Goal: Task Accomplishment & Management: Use online tool/utility

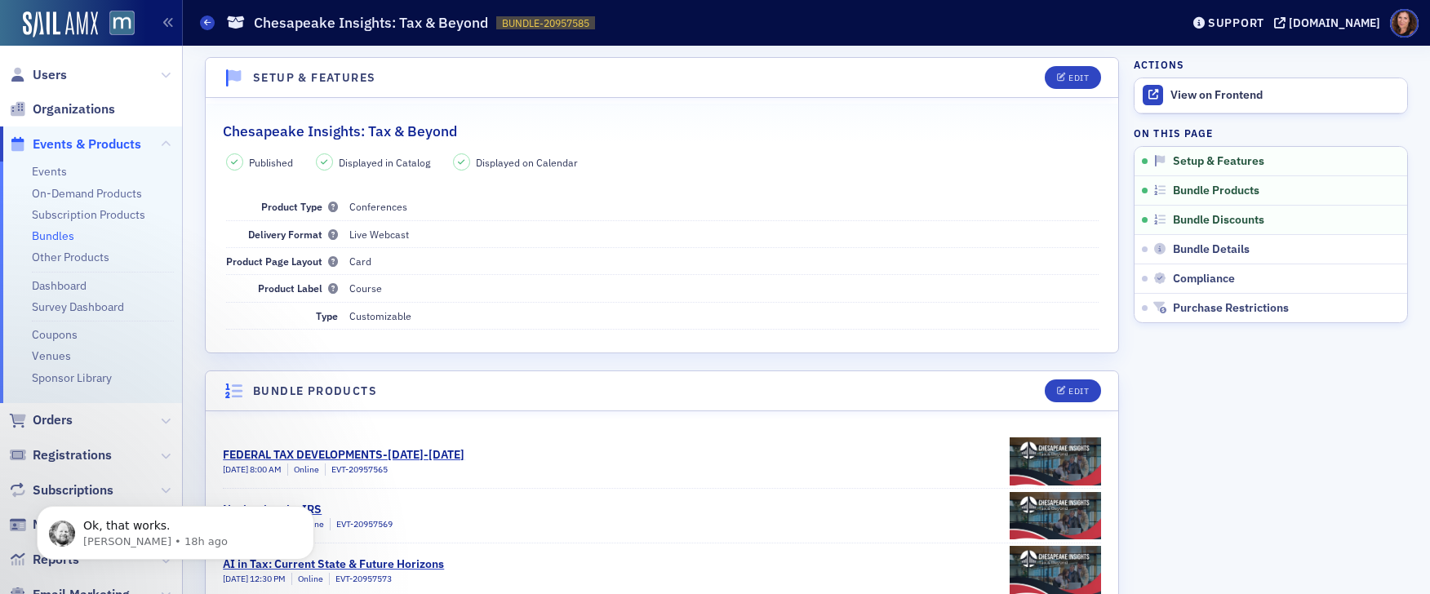
scroll to position [193, 0]
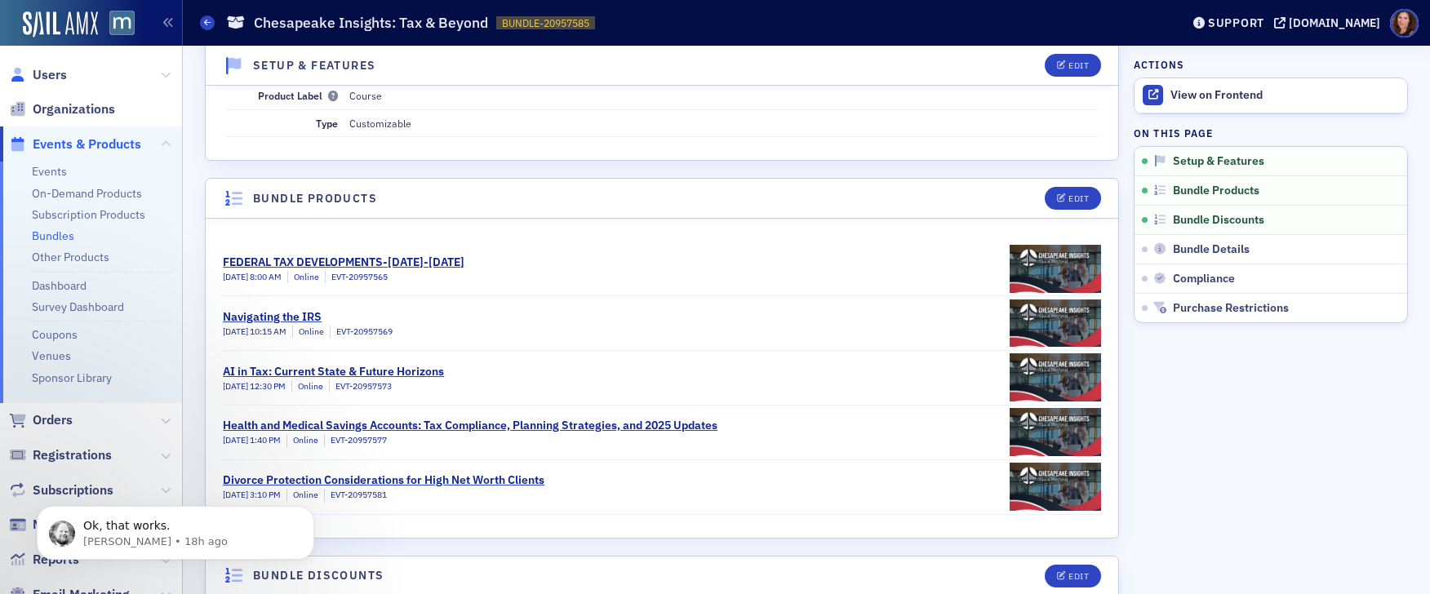
click at [29, 76] on link "Users" at bounding box center [38, 75] width 58 height 18
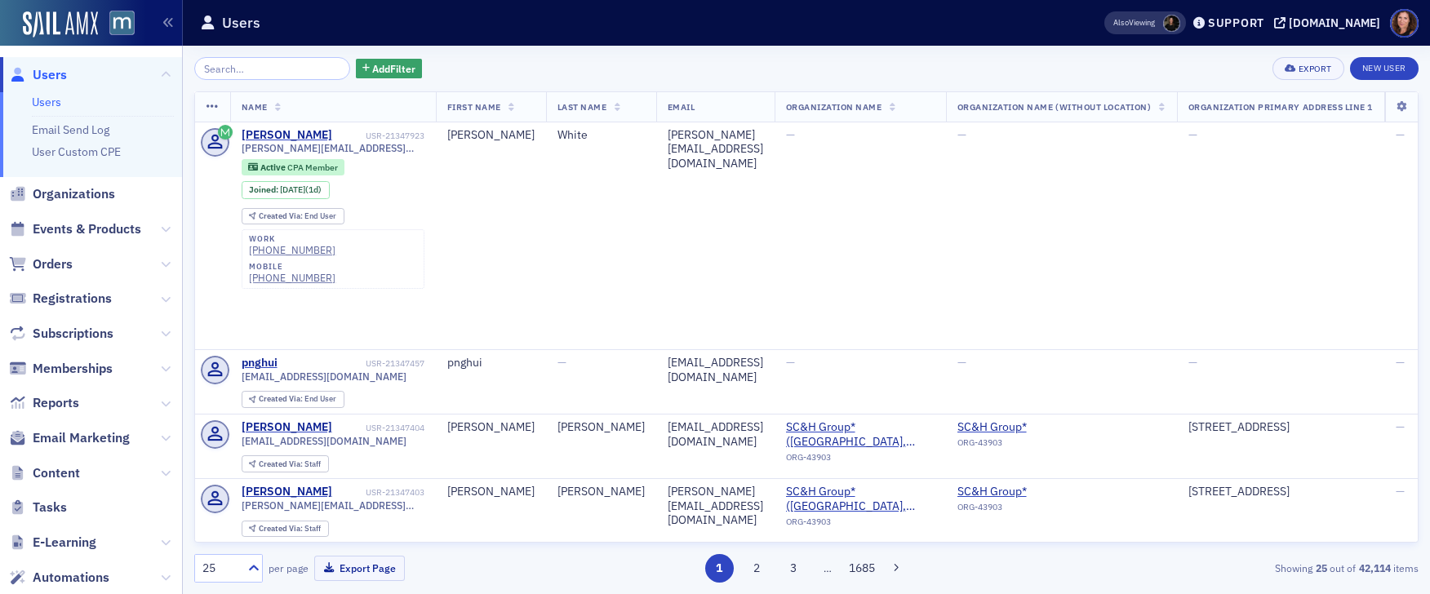
click at [246, 69] on input "search" at bounding box center [272, 68] width 156 height 23
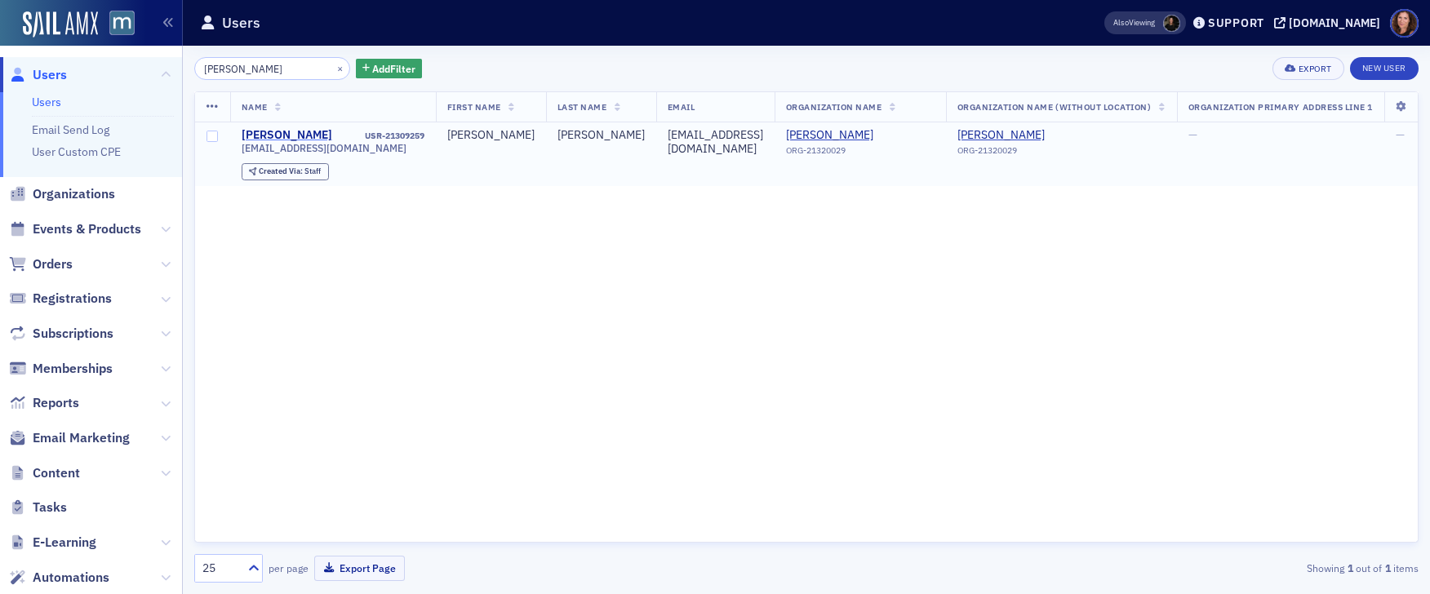
type input "[PERSON_NAME]"
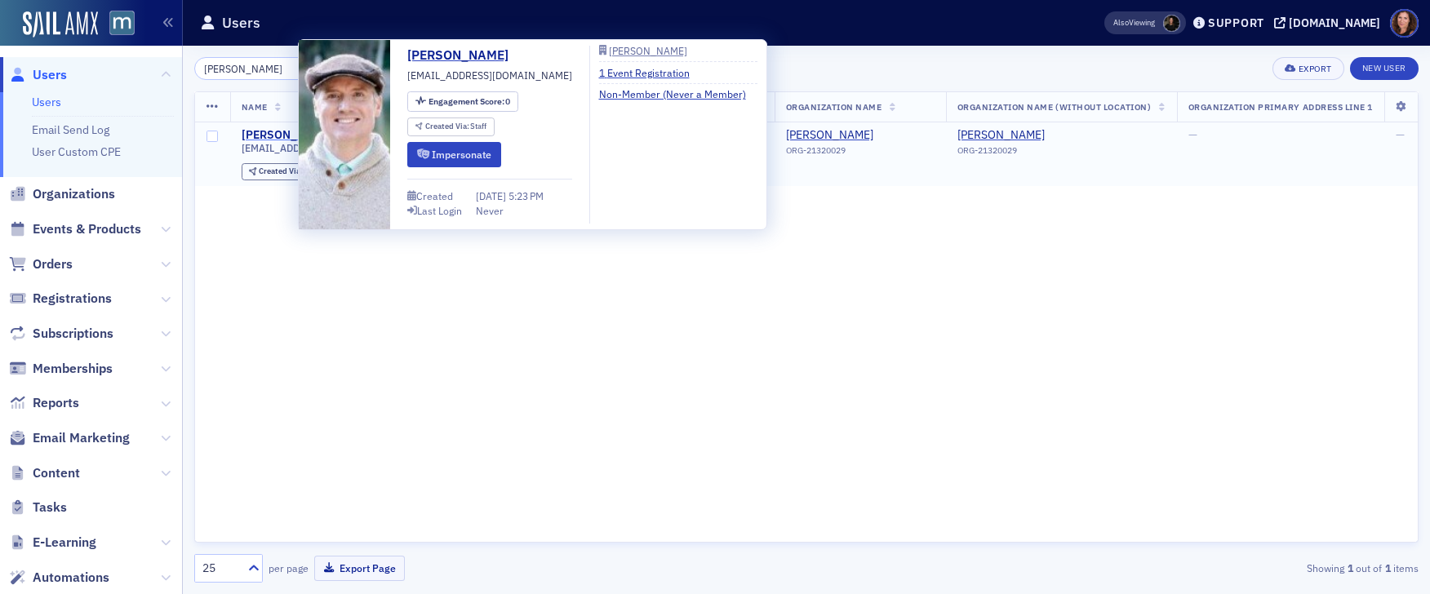
click at [282, 135] on div "[PERSON_NAME]" at bounding box center [287, 135] width 91 height 15
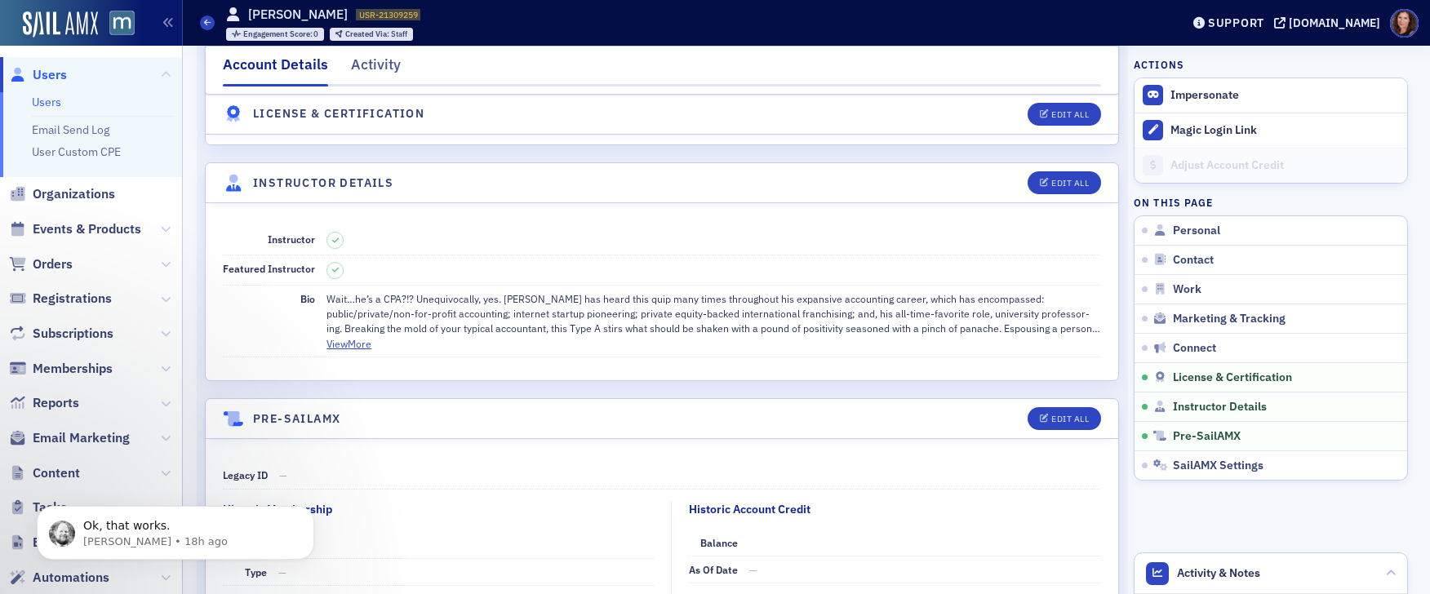
scroll to position [2856, 0]
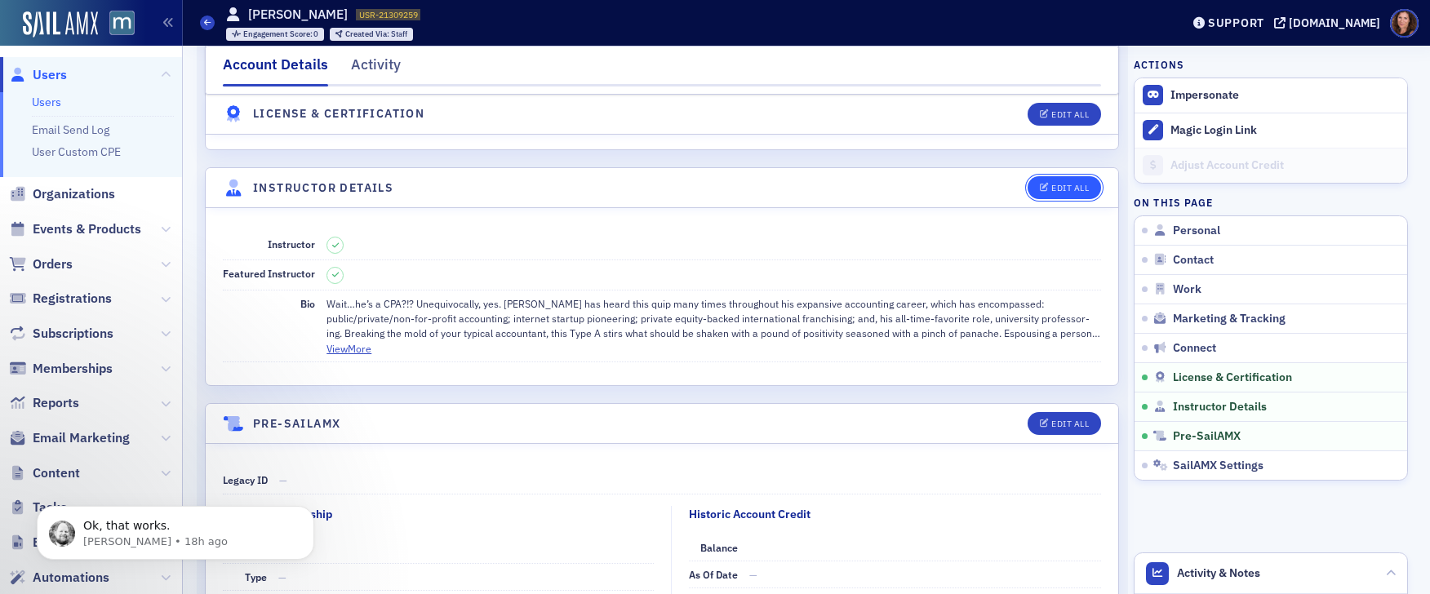
click at [1052, 189] on div "Edit All" at bounding box center [1070, 188] width 38 height 9
select select "US"
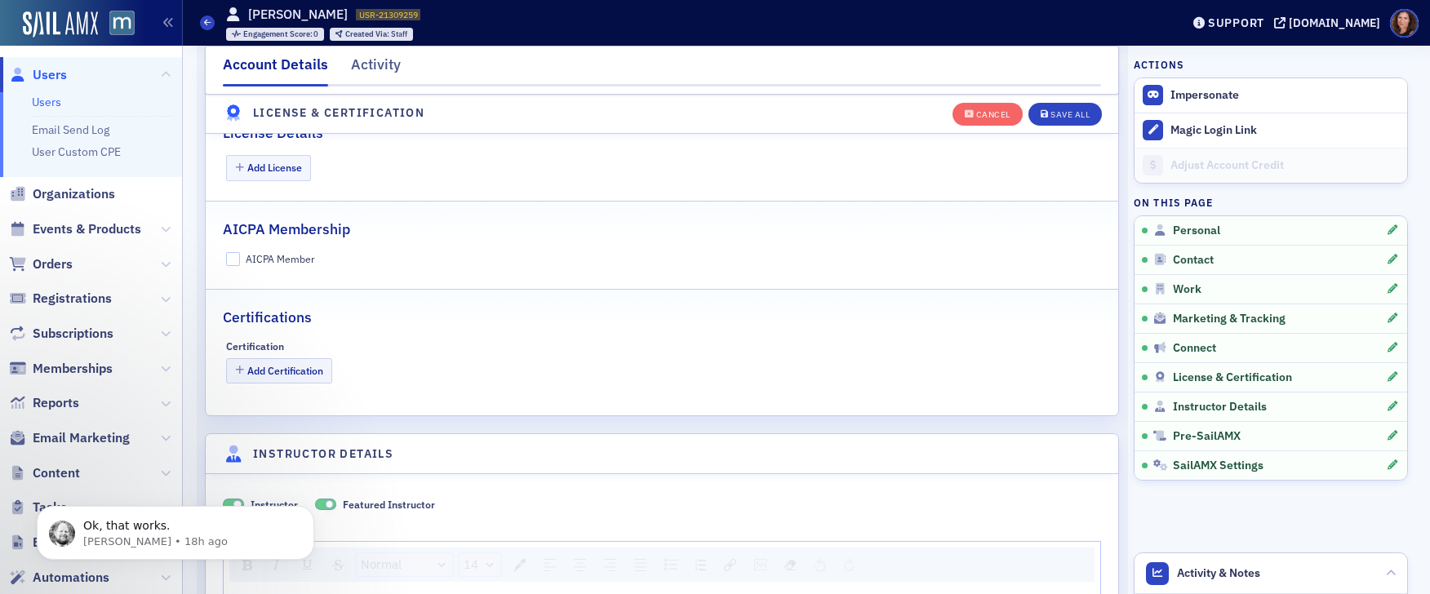
scroll to position [3195, 0]
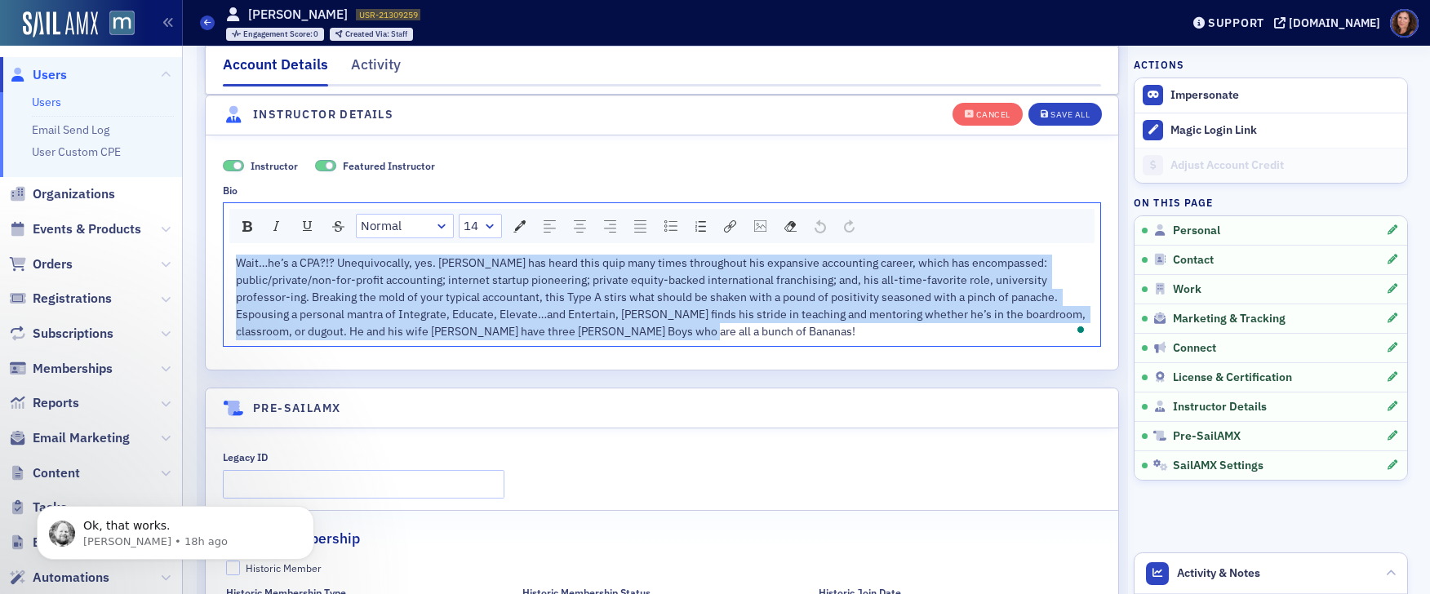
drag, startPoint x: 231, startPoint y: 263, endPoint x: 777, endPoint y: 335, distance: 550.7
click at [777, 335] on div "Wait…he’s a CPA?!? Unequivocally, yes. [PERSON_NAME] has heard this quip many t…" at bounding box center [662, 298] width 853 height 86
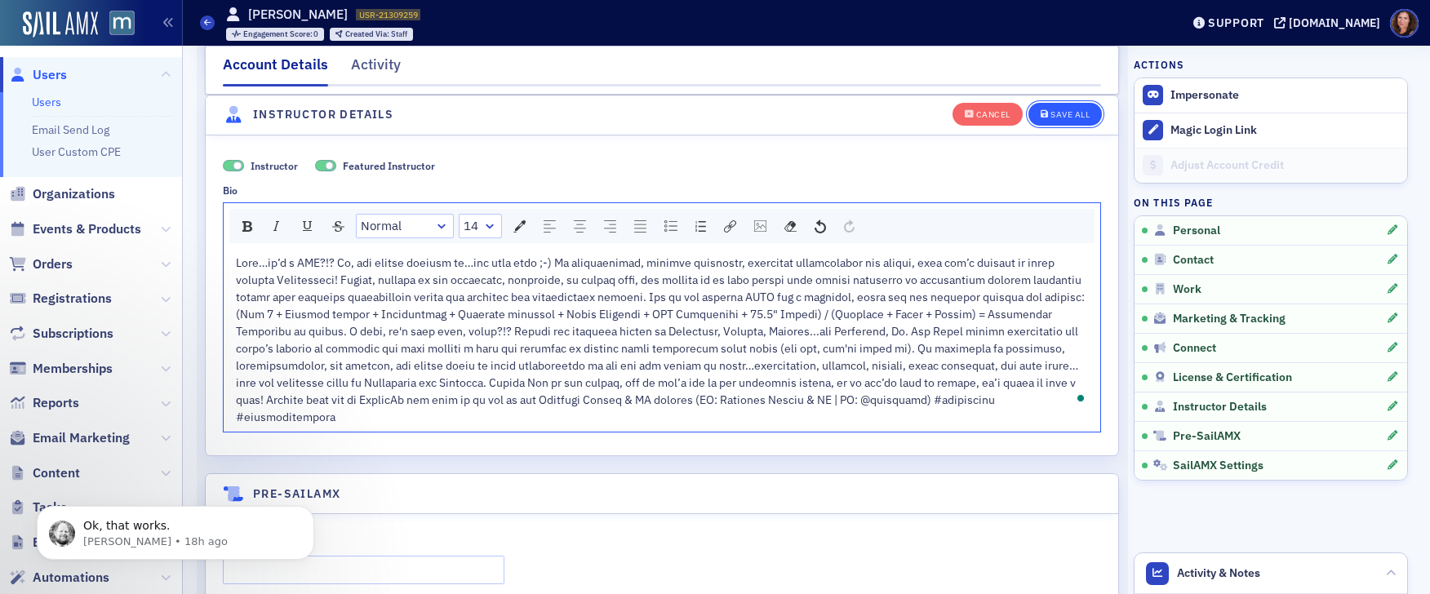
click at [1070, 115] on div "Save All" at bounding box center [1069, 114] width 39 height 9
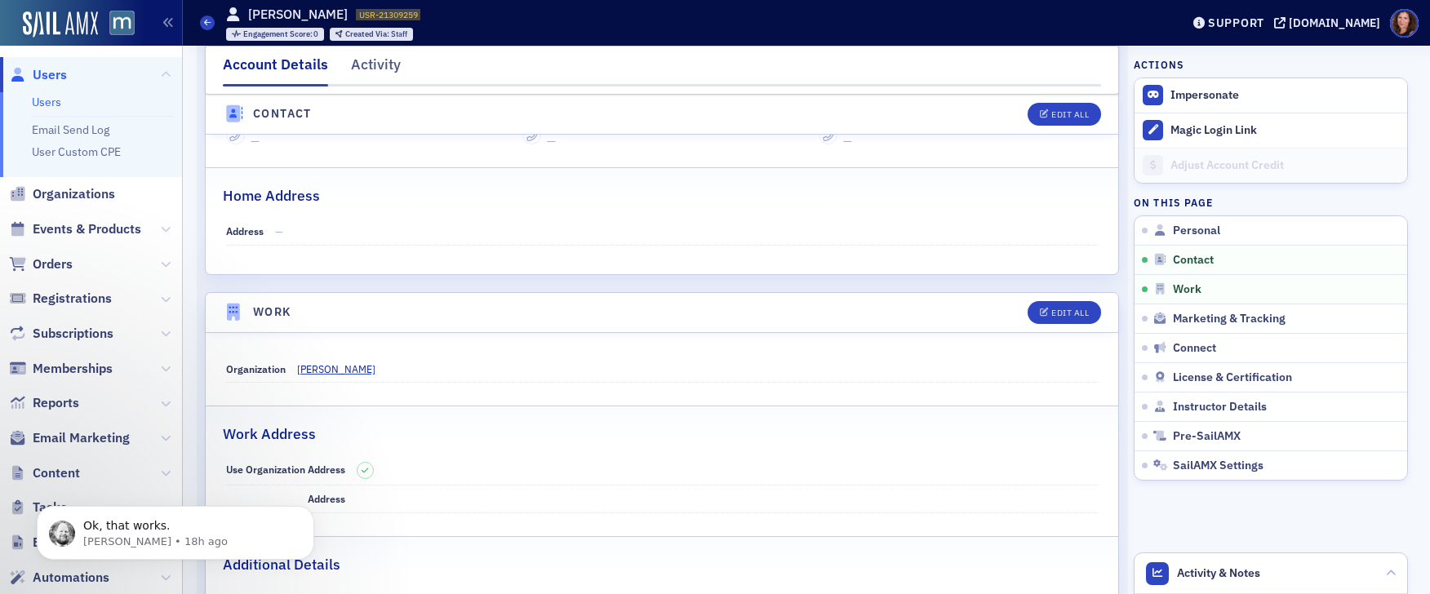
scroll to position [739, 0]
click at [96, 224] on span "Events & Products" at bounding box center [87, 229] width 109 height 18
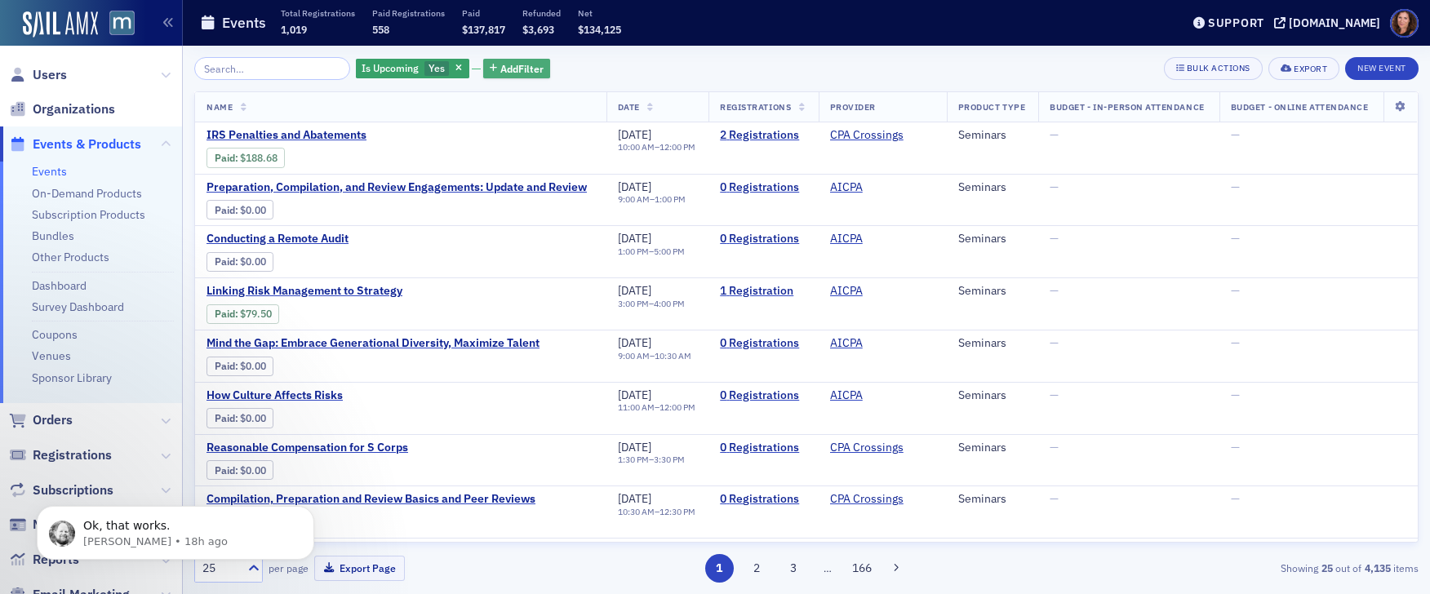
click at [504, 64] on span "Add Filter" at bounding box center [521, 68] width 43 height 15
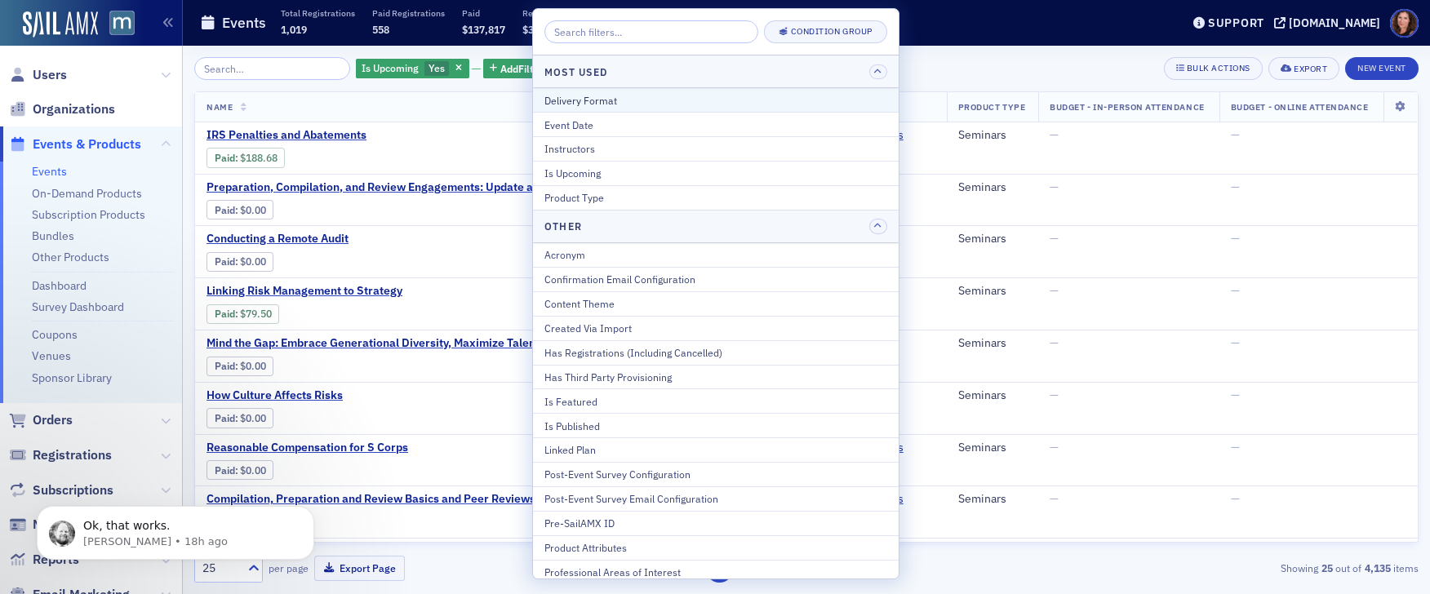
click at [648, 101] on div "Delivery Format" at bounding box center [715, 100] width 343 height 15
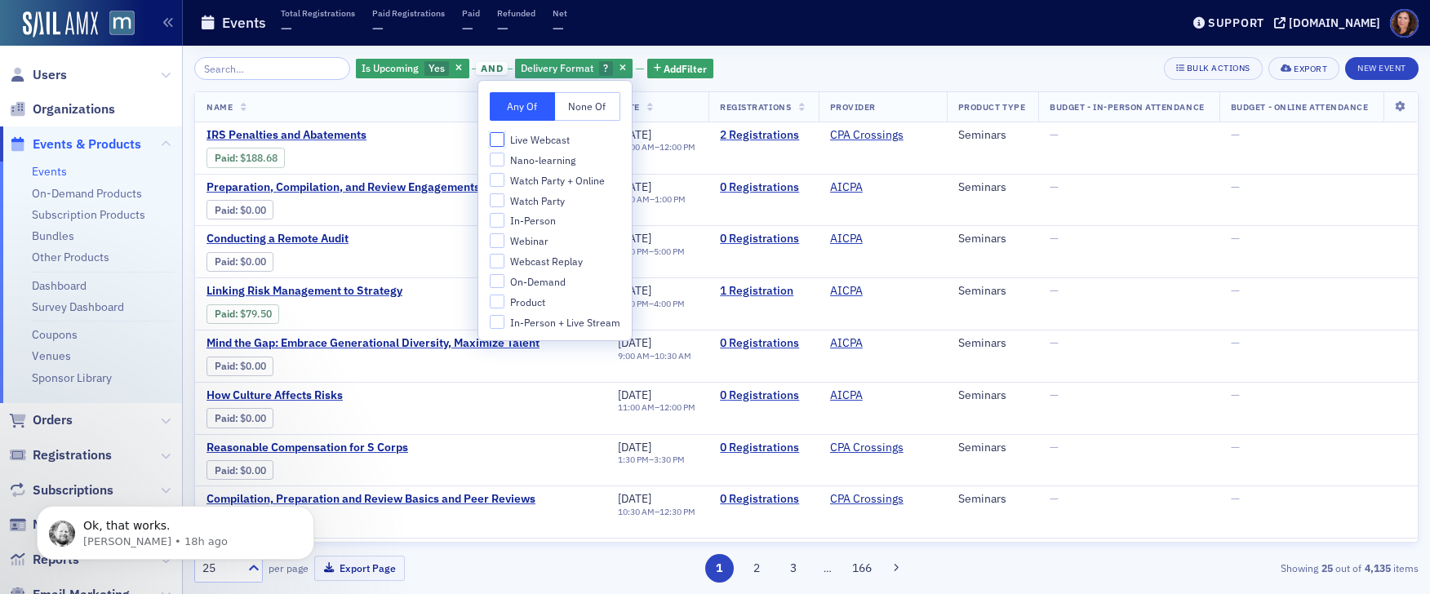
click at [501, 143] on input "Live Webcast" at bounding box center [497, 139] width 15 height 15
checkbox input "true"
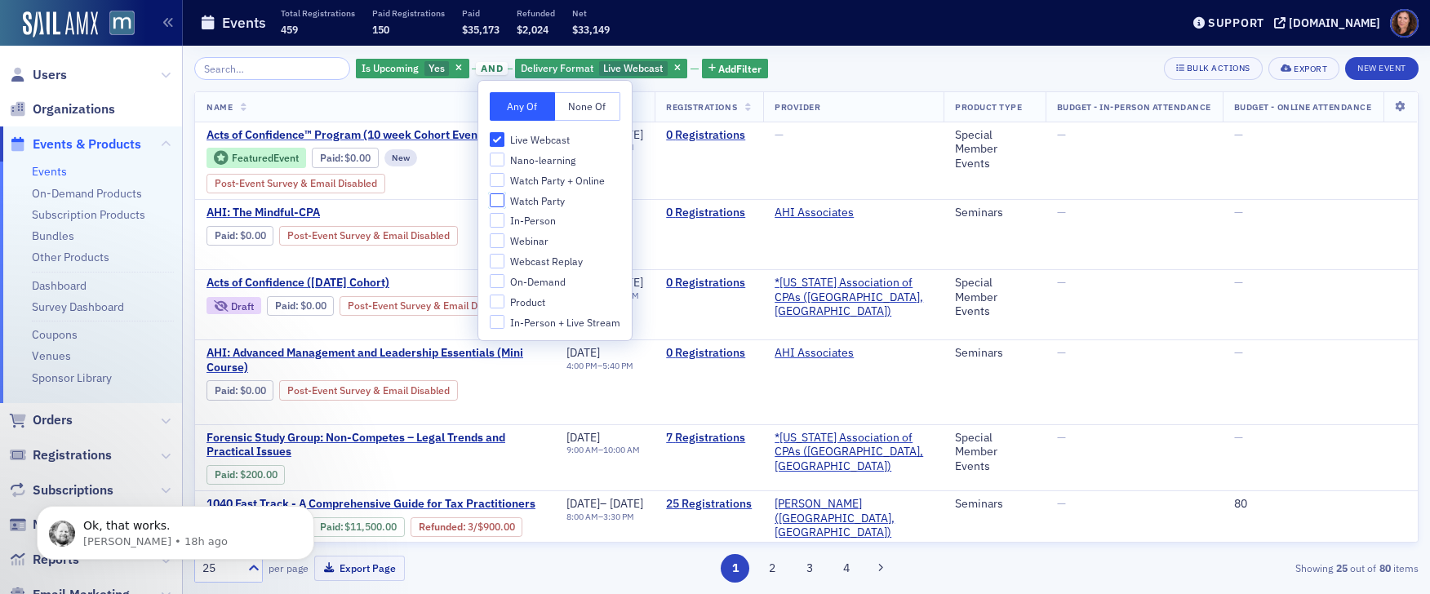
click at [500, 201] on input "Watch Party" at bounding box center [497, 200] width 15 height 15
checkbox input "true"
click at [503, 228] on div "Live Webcast Nano-learning Watch Party + Online Watch Party In-Person Webinar W…" at bounding box center [555, 230] width 131 height 197
click at [500, 222] on input "In-Person" at bounding box center [497, 220] width 15 height 15
checkbox input "true"
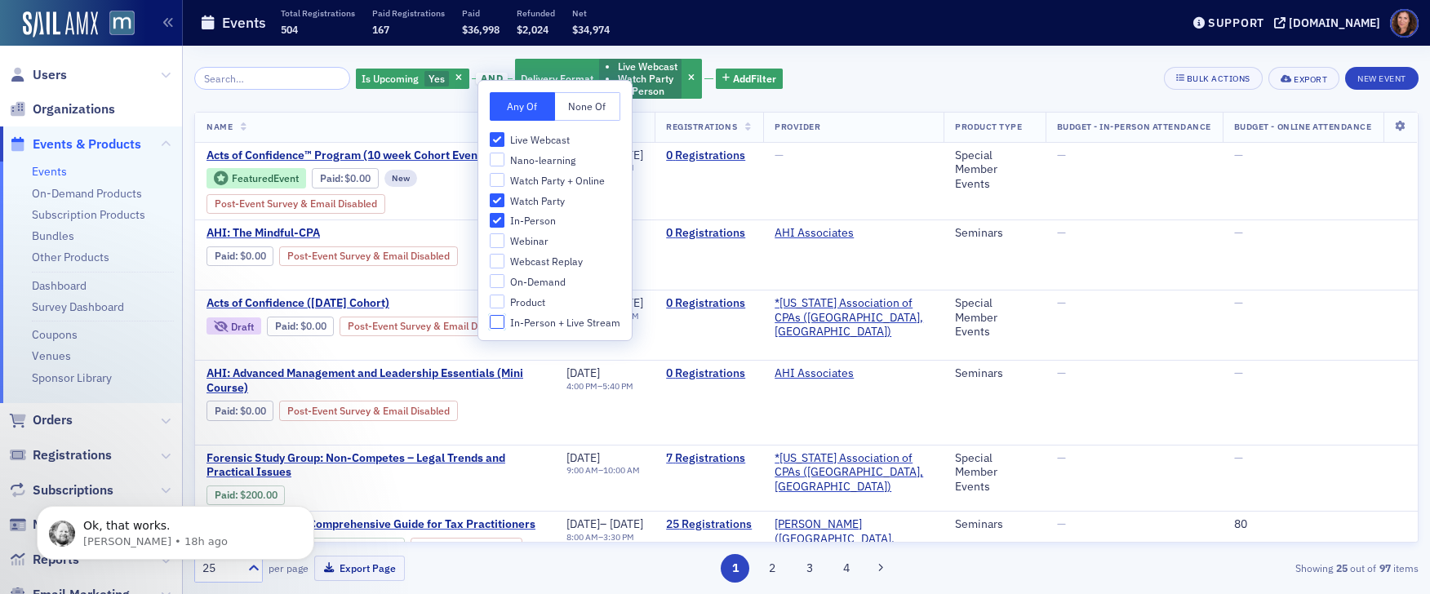
click at [499, 324] on input "In-Person + Live Stream" at bounding box center [497, 322] width 15 height 15
checkbox input "true"
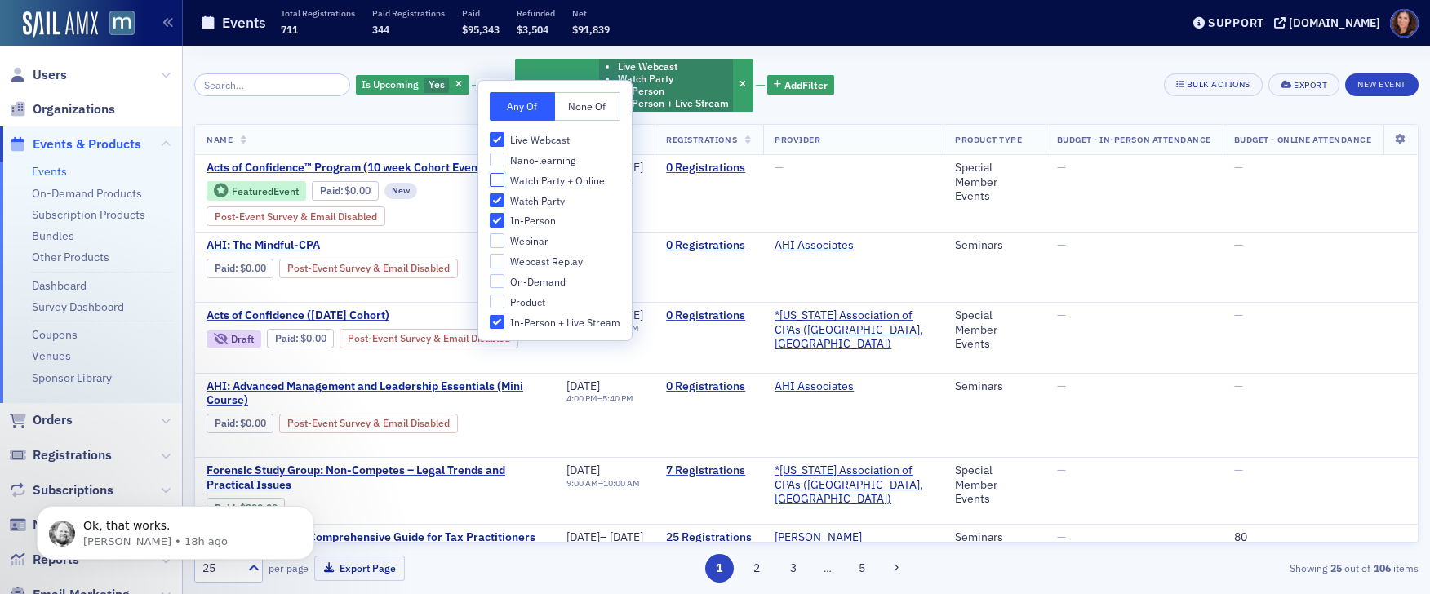
click at [496, 180] on input "Watch Party + Online" at bounding box center [497, 180] width 15 height 15
checkbox input "true"
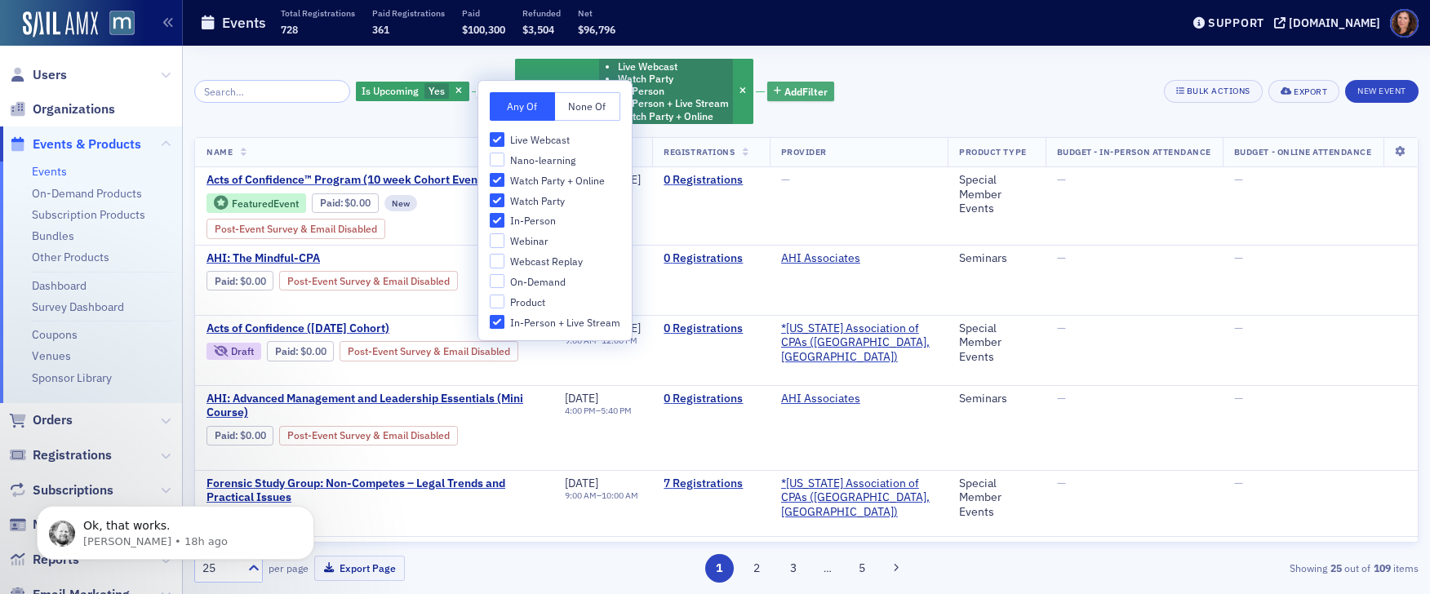
click at [800, 91] on span "Add Filter" at bounding box center [805, 91] width 43 height 15
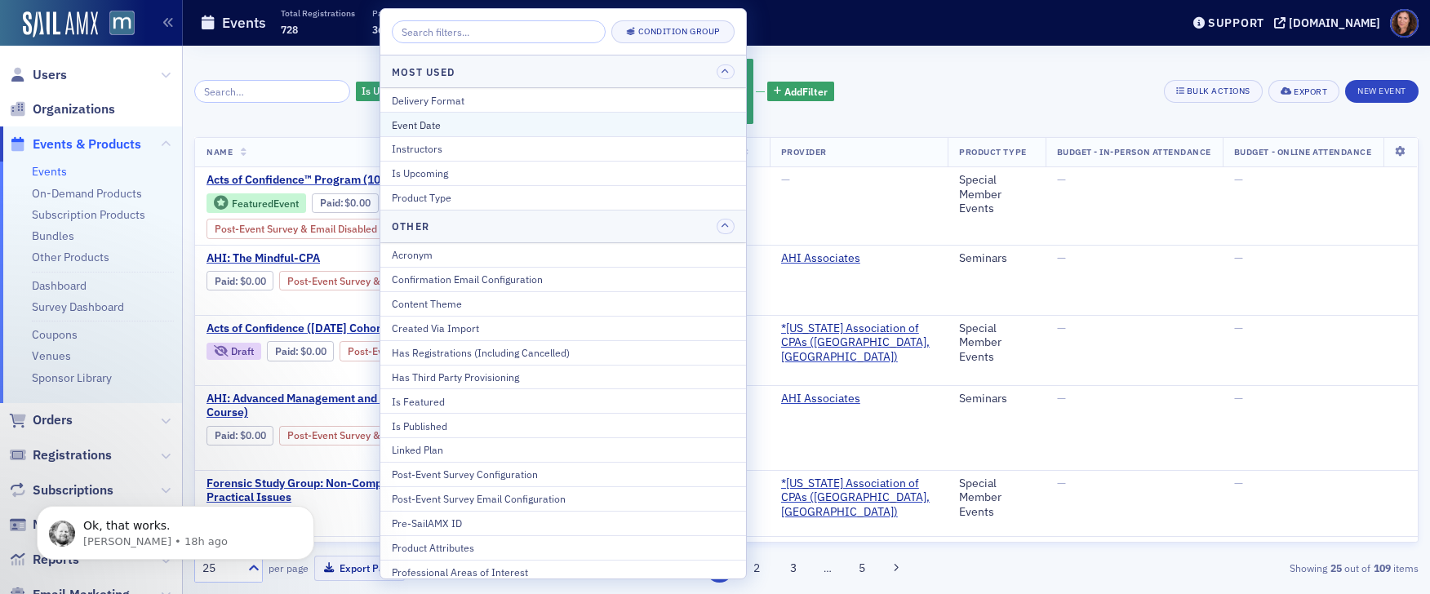
click at [525, 116] on button "Event Date" at bounding box center [563, 124] width 366 height 24
select select "9"
select select "2025"
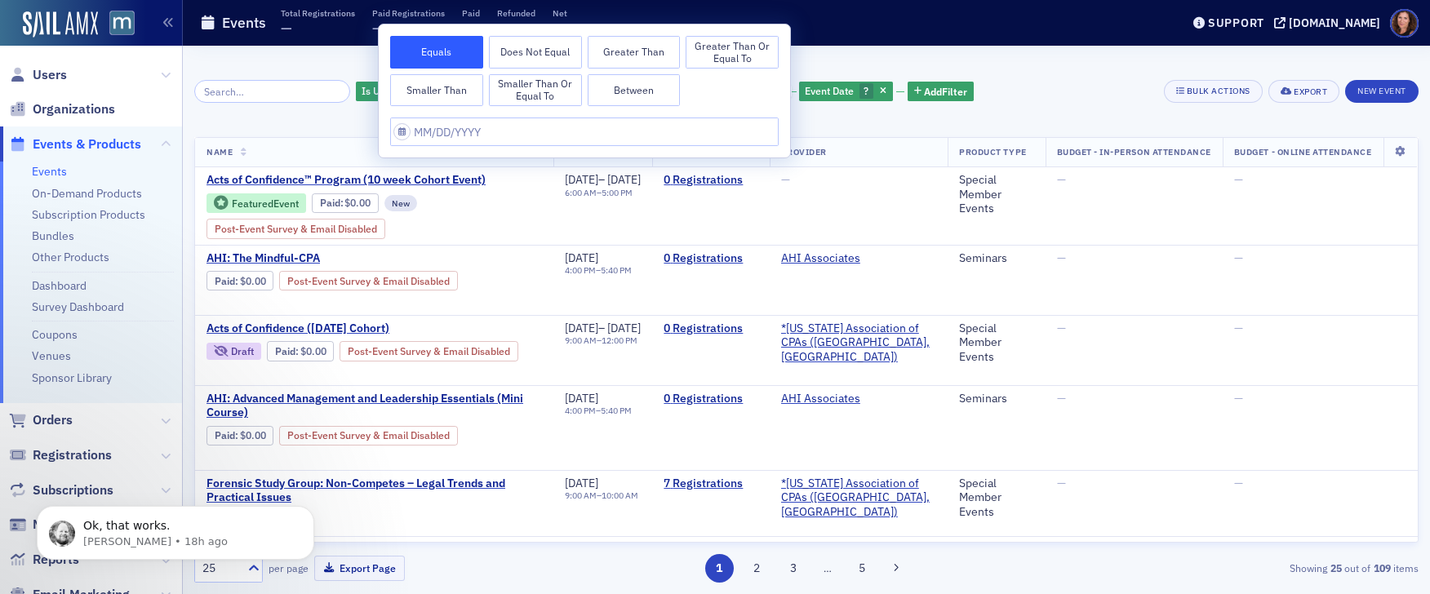
click at [649, 85] on button "Between" at bounding box center [634, 90] width 93 height 33
select select "9"
select select "2025"
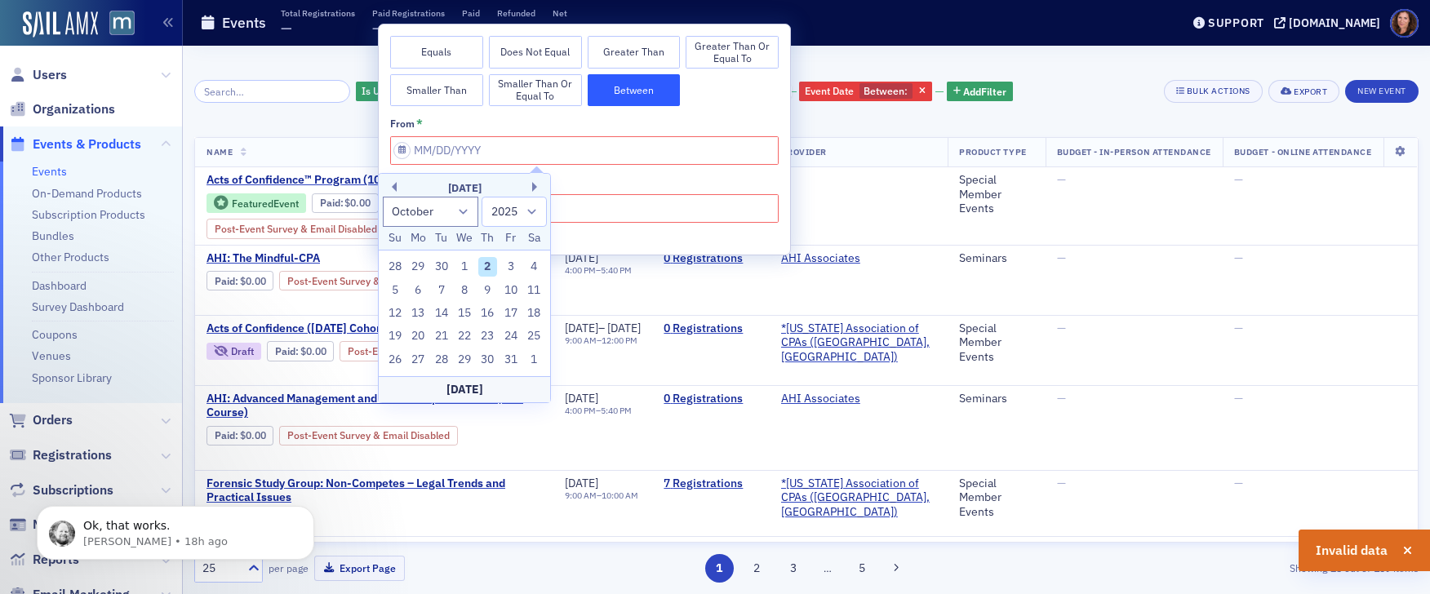
click at [484, 263] on div "2" at bounding box center [488, 267] width 20 height 20
type input "[DATE]"
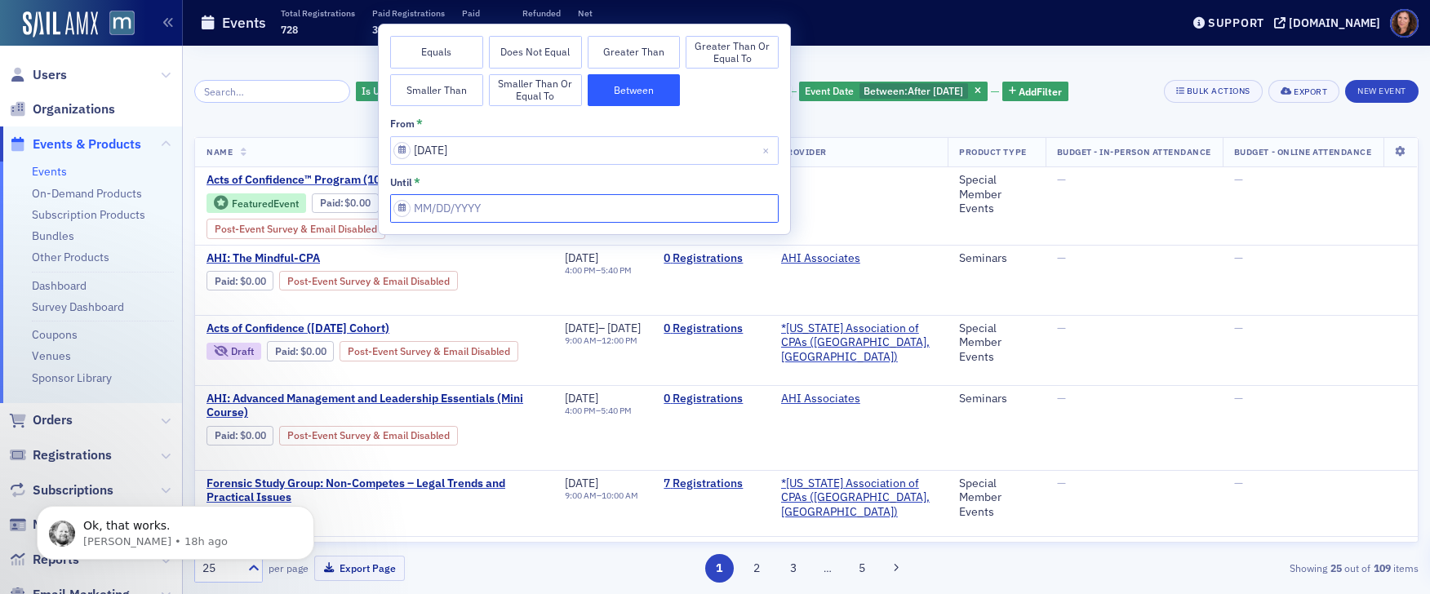
select select "9"
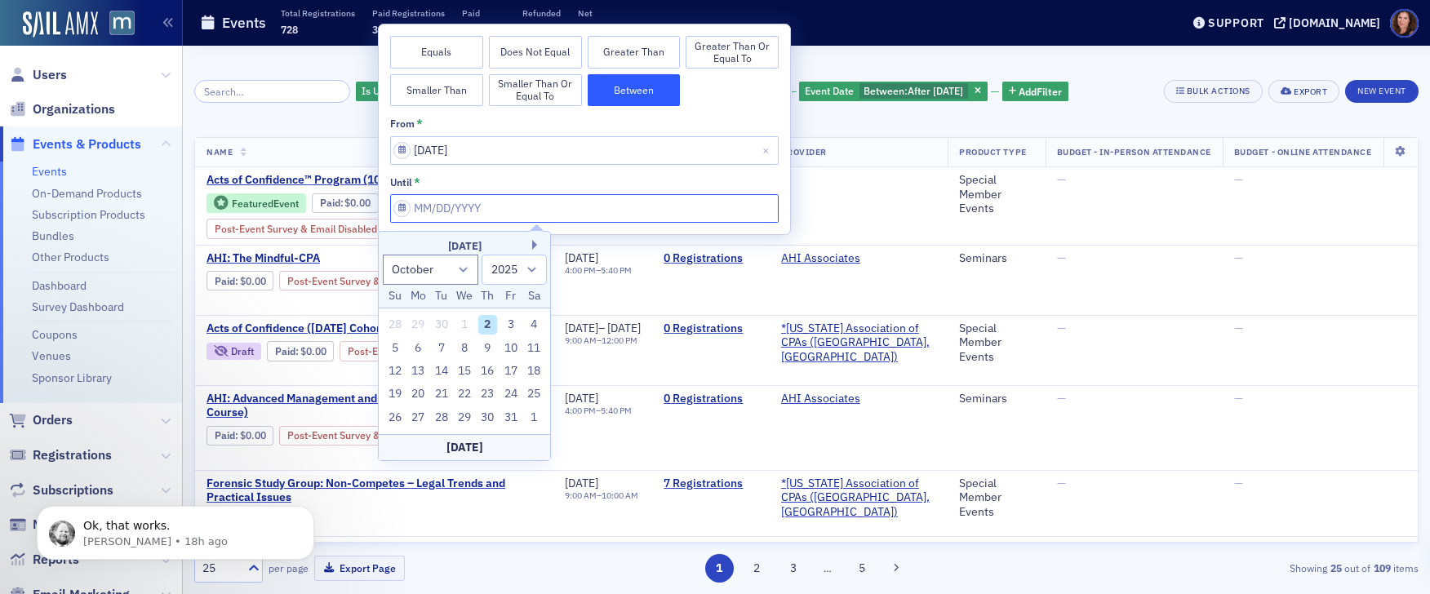
click at [522, 208] on input "from *" at bounding box center [584, 208] width 389 height 29
click at [531, 246] on div "[DATE]" at bounding box center [464, 246] width 171 height 16
click at [533, 243] on button "Next Month" at bounding box center [537, 245] width 10 height 10
click at [393, 350] on div "2" at bounding box center [395, 349] width 20 height 20
type input "[DATE]"
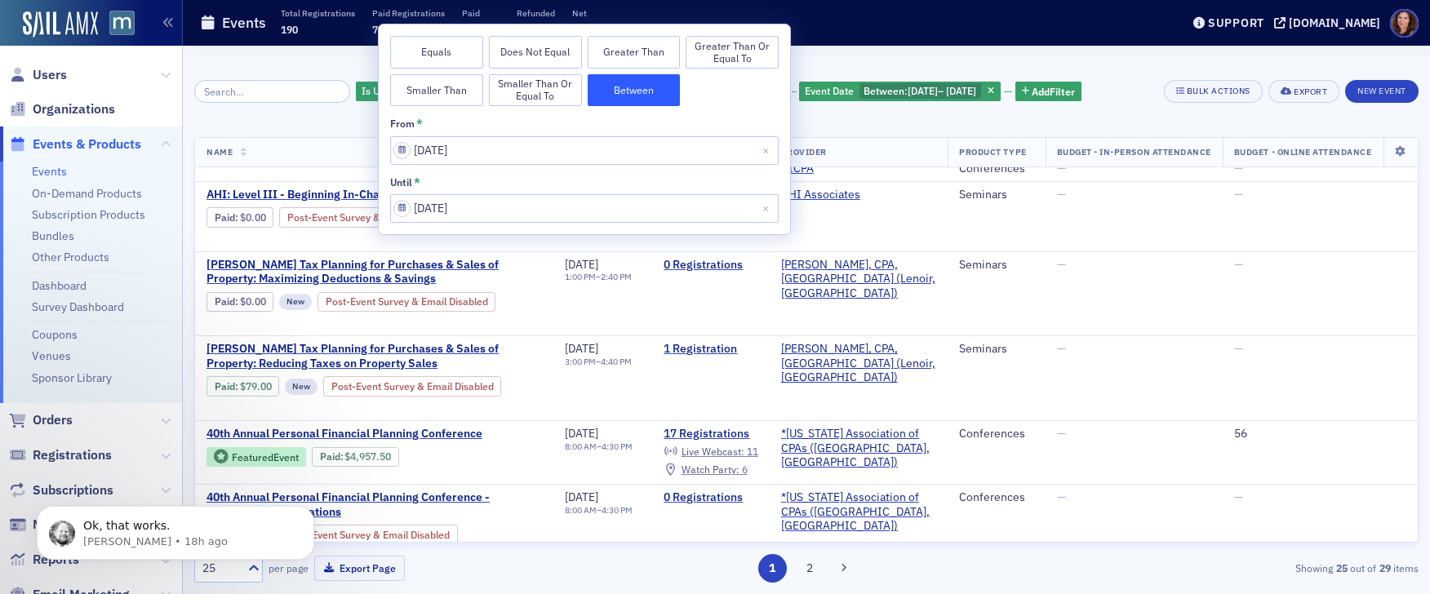
scroll to position [1273, 0]
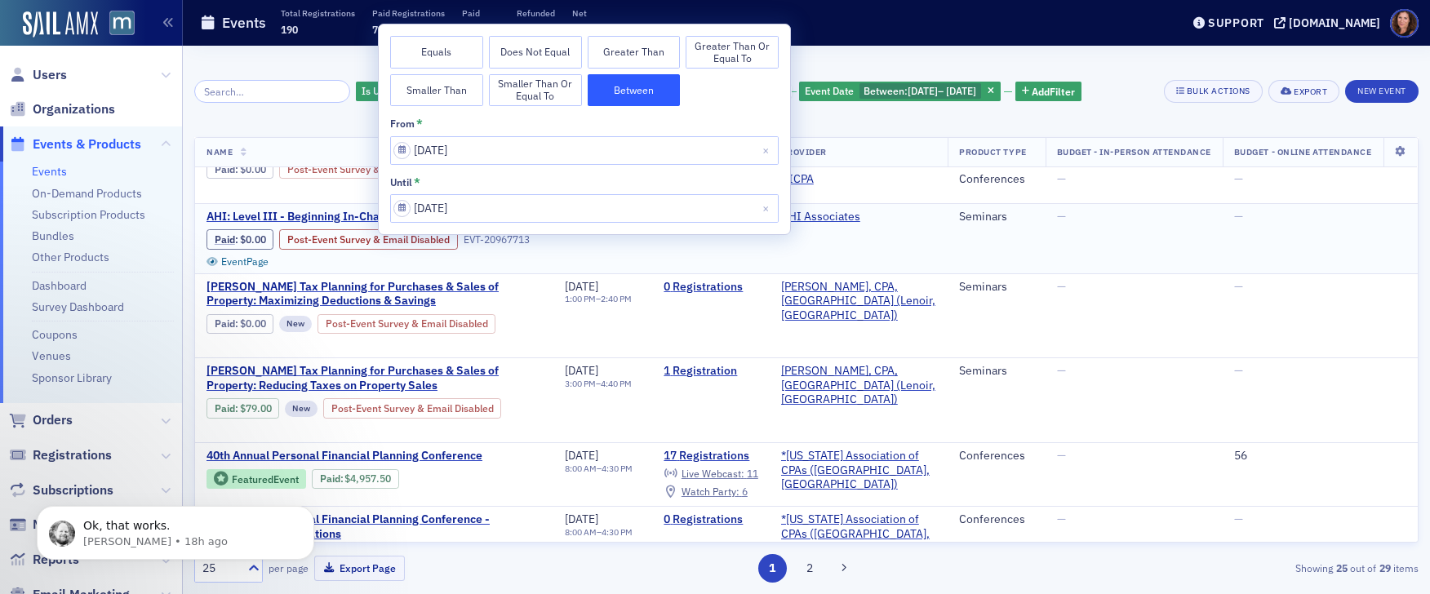
click at [1240, 273] on td "—" at bounding box center [1320, 238] width 195 height 70
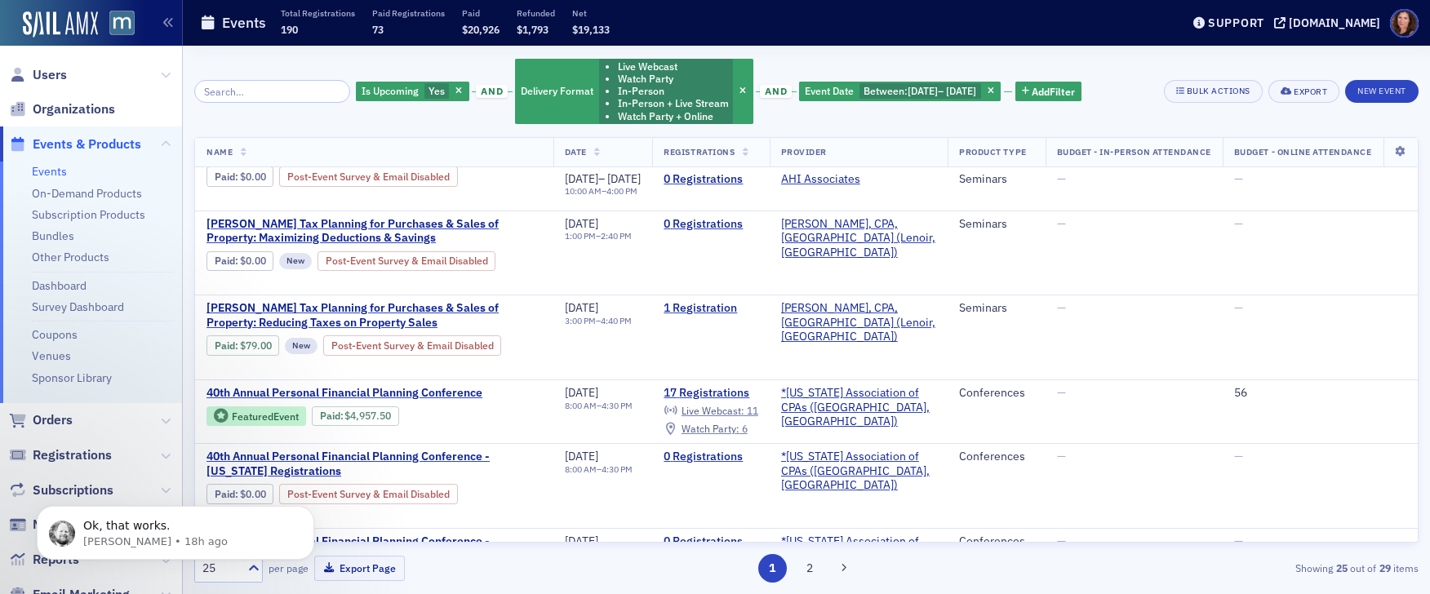
scroll to position [1259, 0]
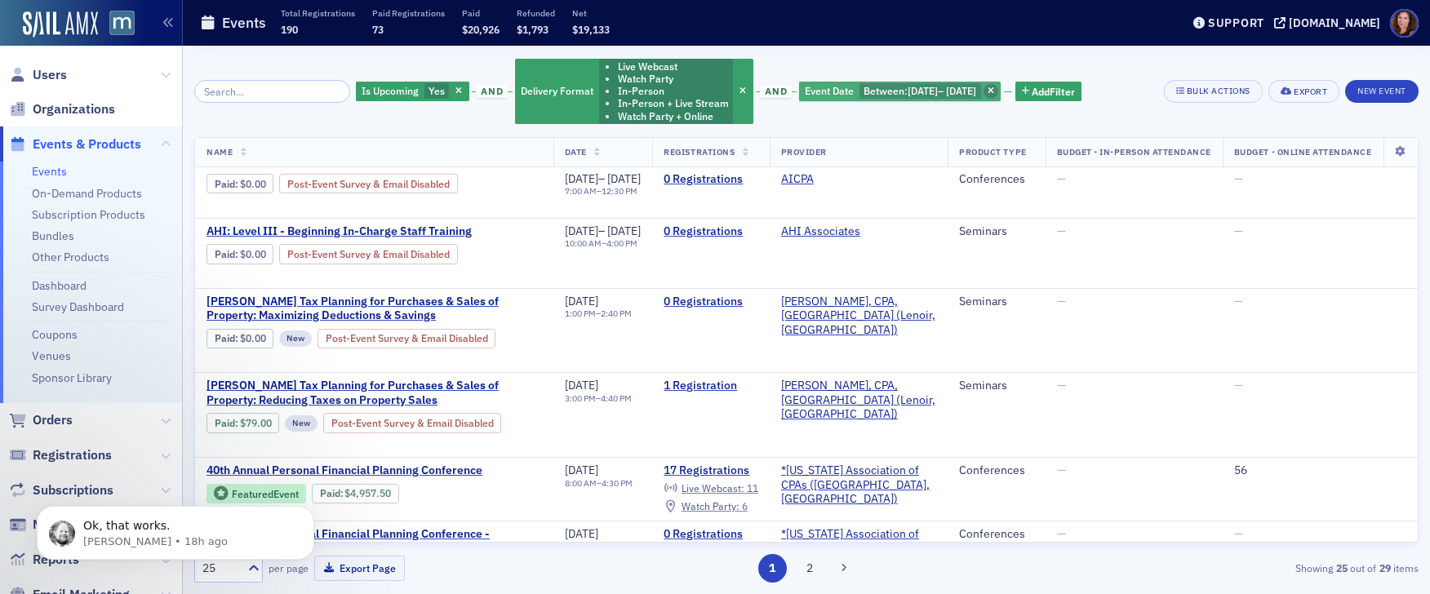
click at [994, 90] on icon "button" at bounding box center [991, 91] width 7 height 9
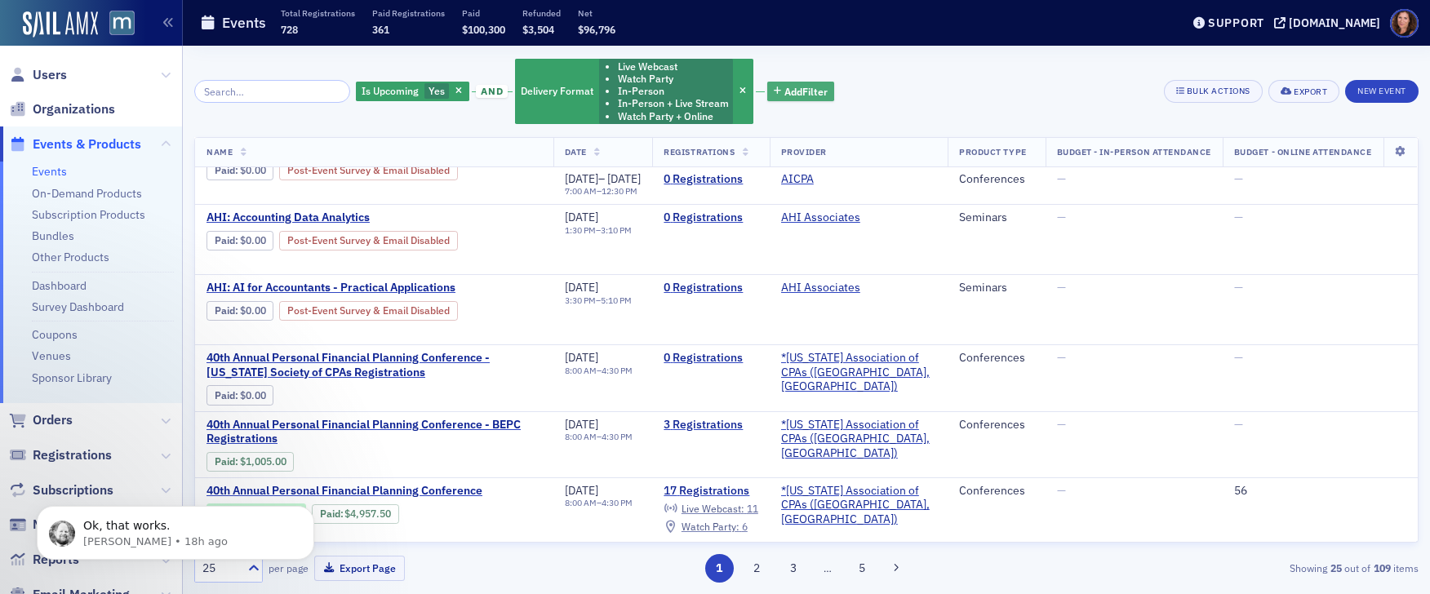
scroll to position [1688, 0]
click at [792, 91] on span "Add Filter" at bounding box center [805, 91] width 43 height 15
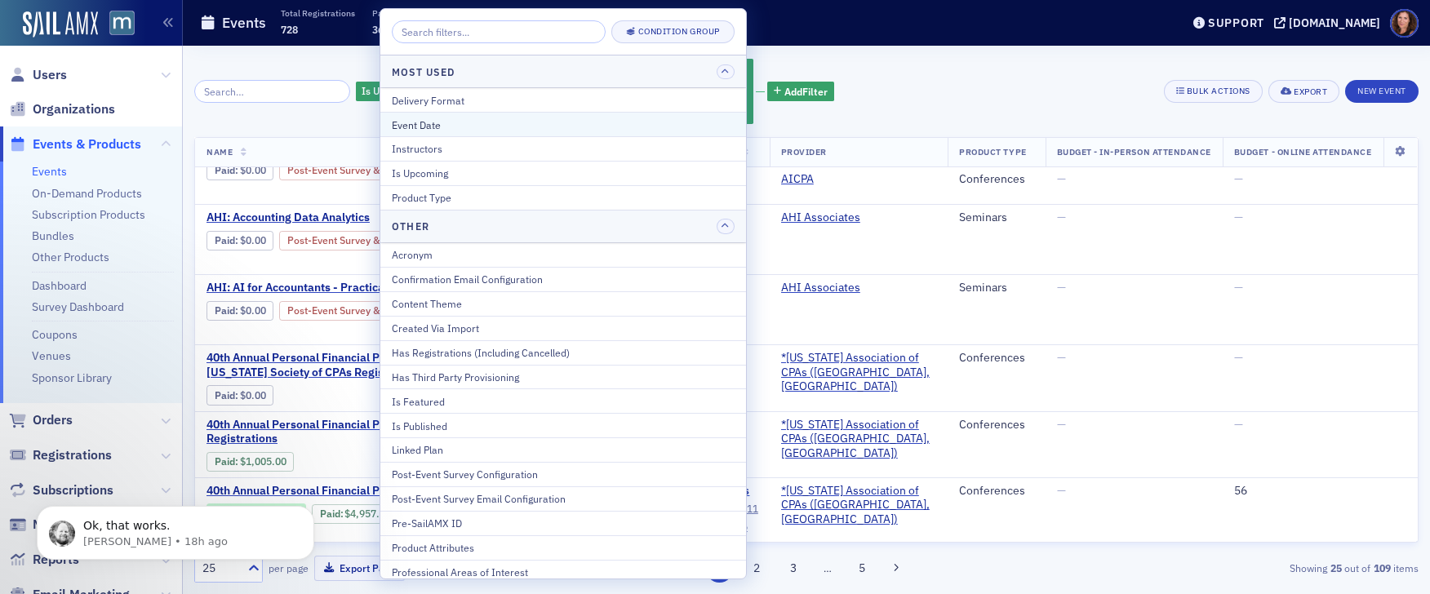
click at [576, 124] on div "Event Date" at bounding box center [563, 125] width 343 height 15
select select "9"
select select "2025"
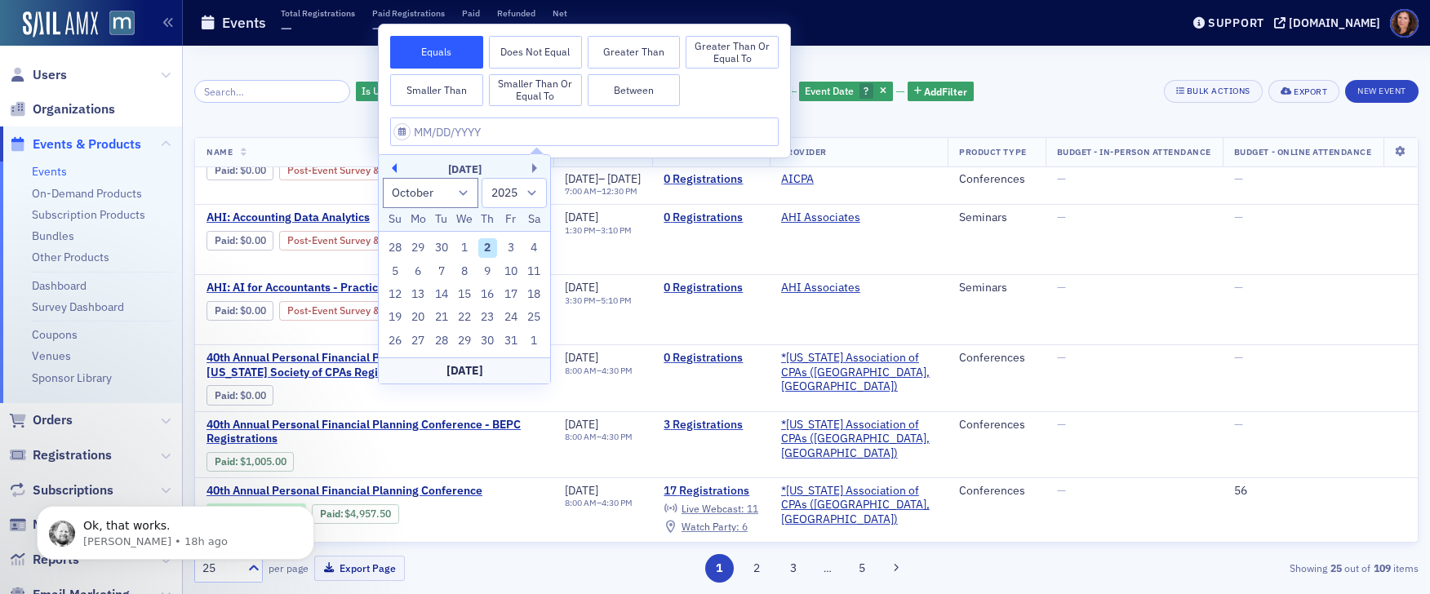
click at [393, 168] on button "Previous Month" at bounding box center [392, 168] width 10 height 10
click at [436, 245] on div "1" at bounding box center [442, 248] width 20 height 20
type input "[DATE]"
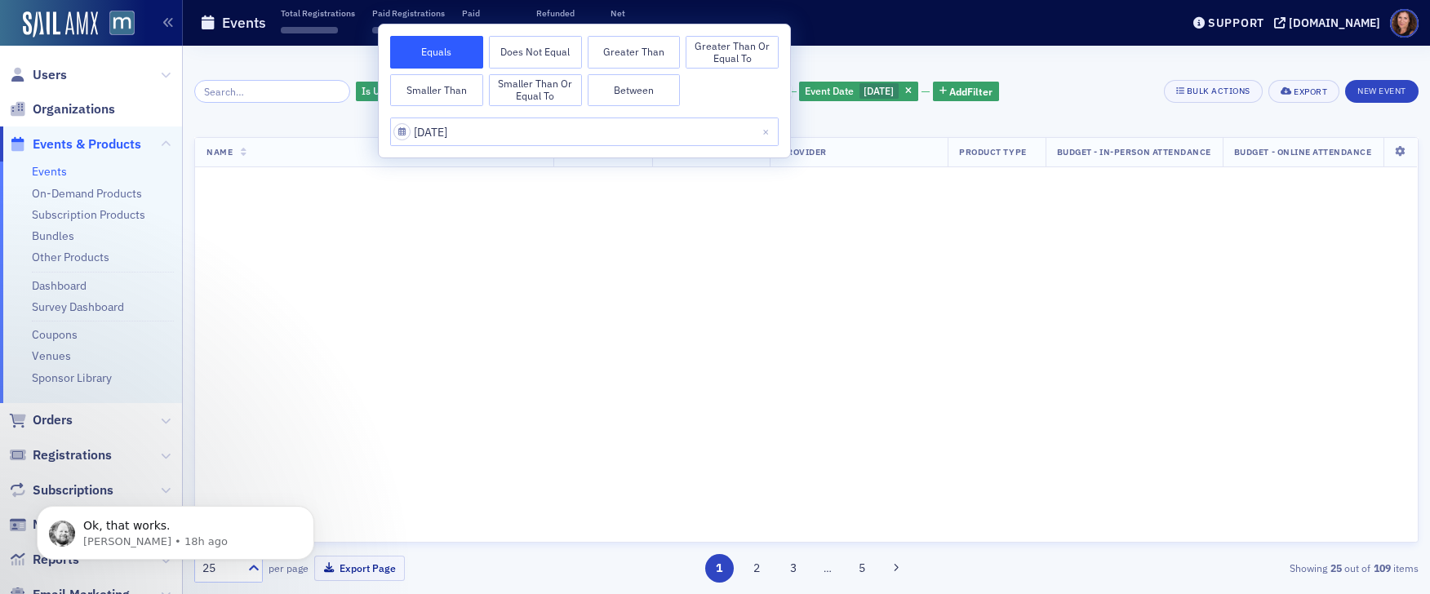
scroll to position [2309, 0]
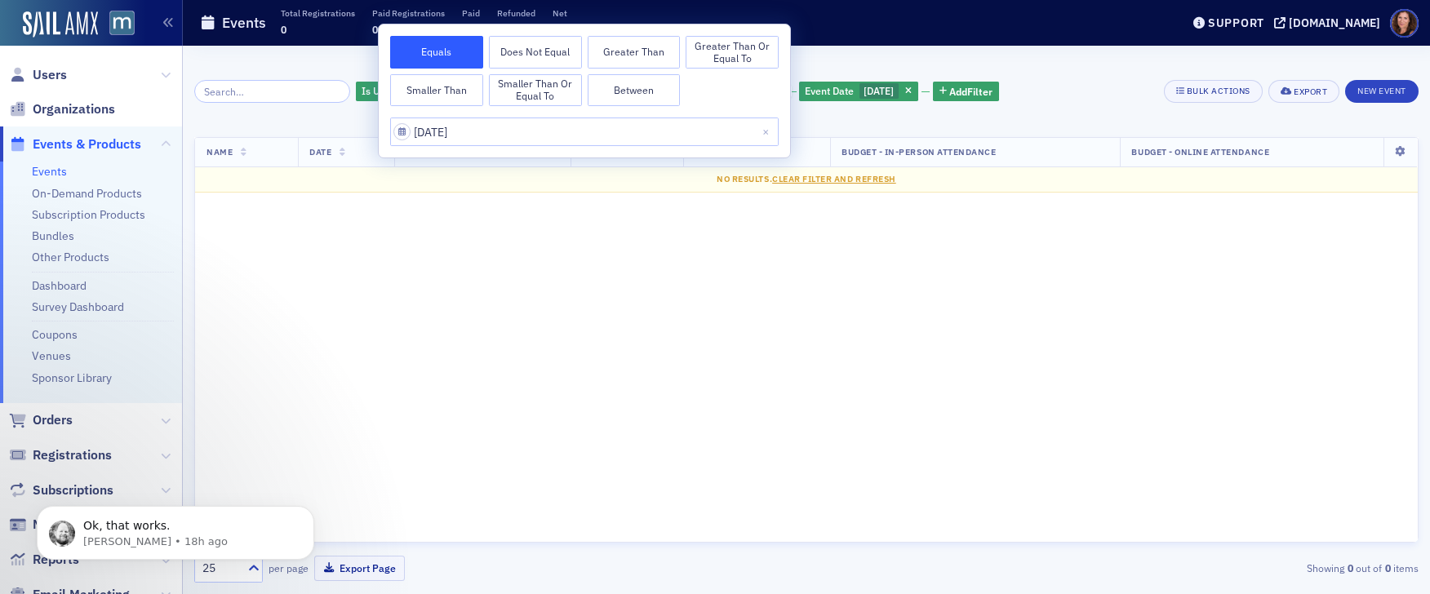
click at [640, 93] on button "Between" at bounding box center [634, 90] width 93 height 33
select select "6"
select select "2025"
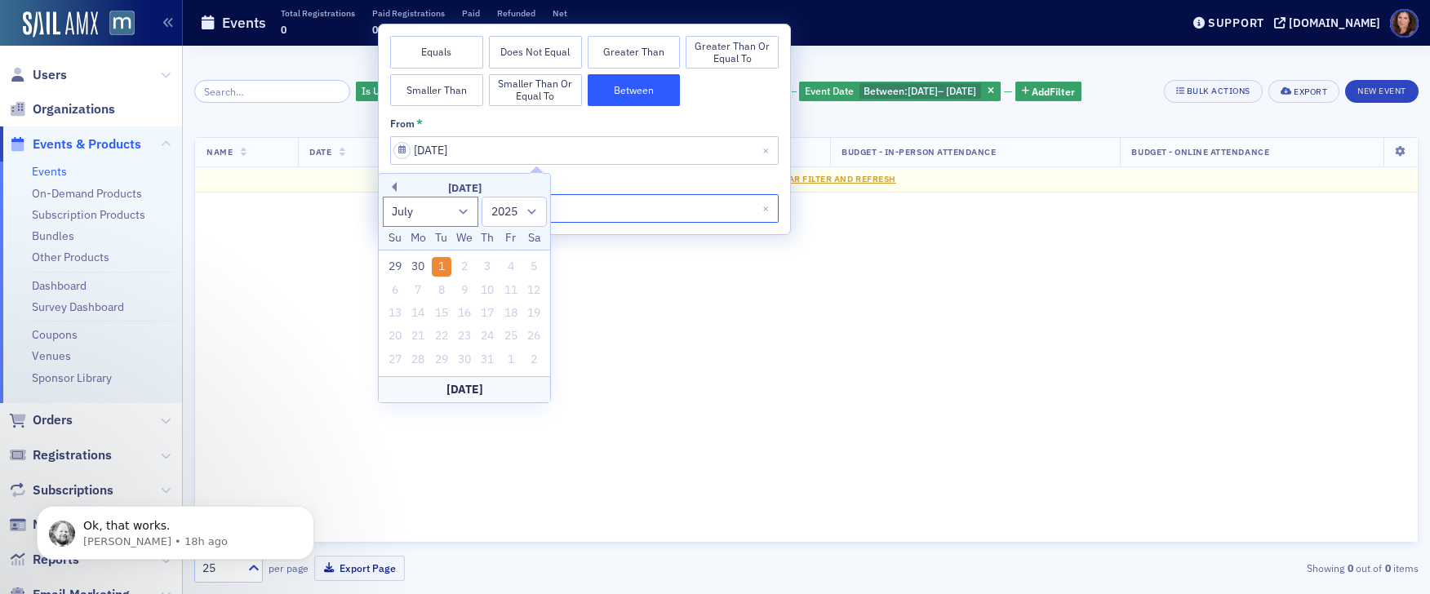
select select "6"
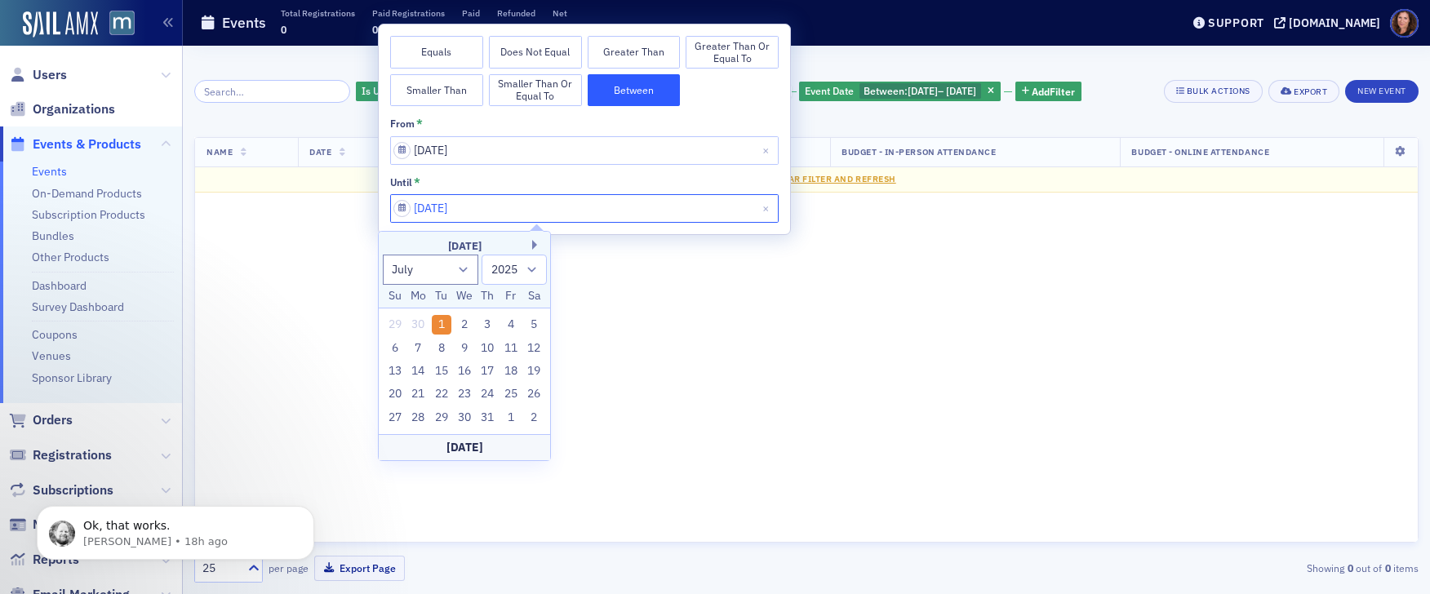
click at [628, 215] on input "[DATE]" at bounding box center [584, 208] width 389 height 29
click at [488, 442] on div "[DATE]" at bounding box center [464, 447] width 171 height 26
type input "[DATE]"
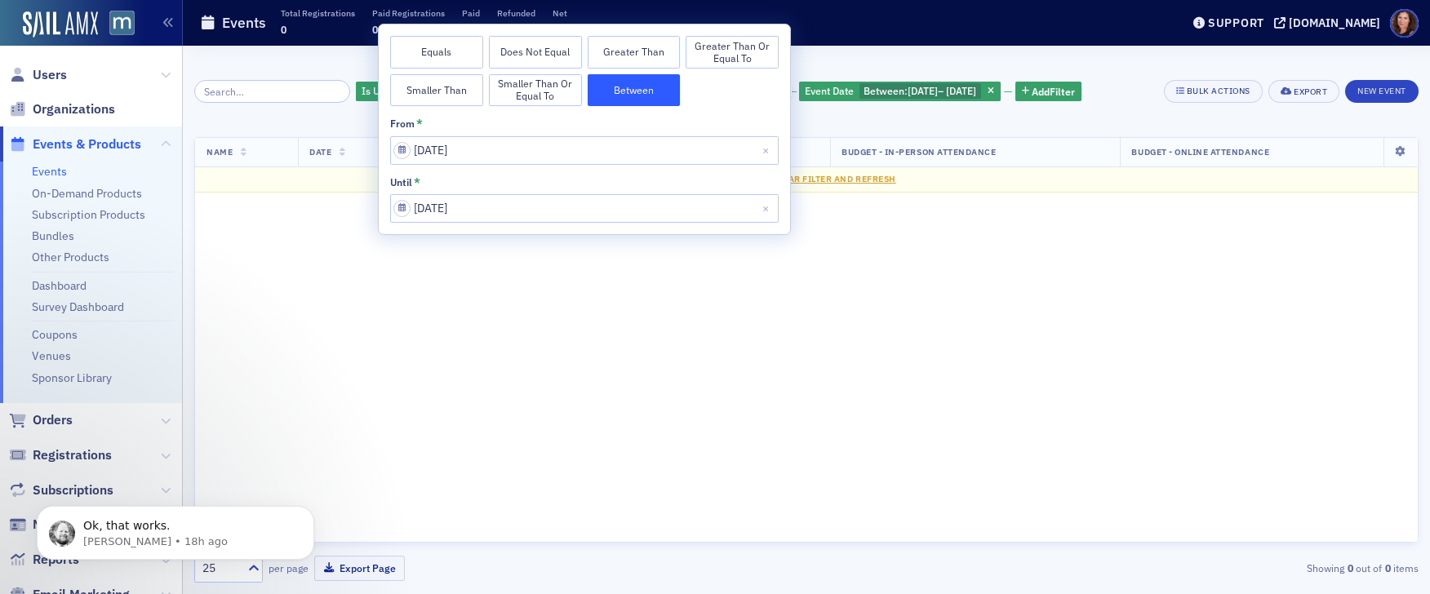
click at [1144, 115] on div "Is Upcoming Yes and Delivery Format Live Webcast Watch Party In-Person In-Perso…" at bounding box center [806, 91] width 1224 height 69
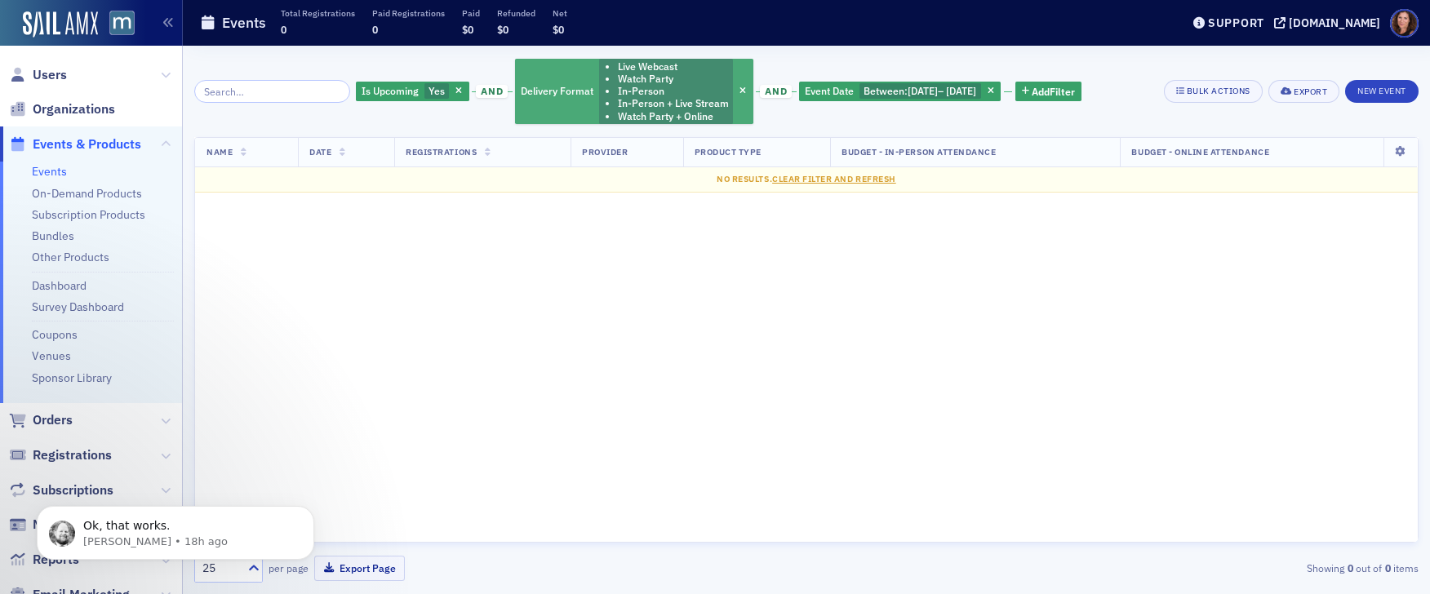
click at [672, 97] on li "In-Person + Live Stream" at bounding box center [673, 103] width 111 height 12
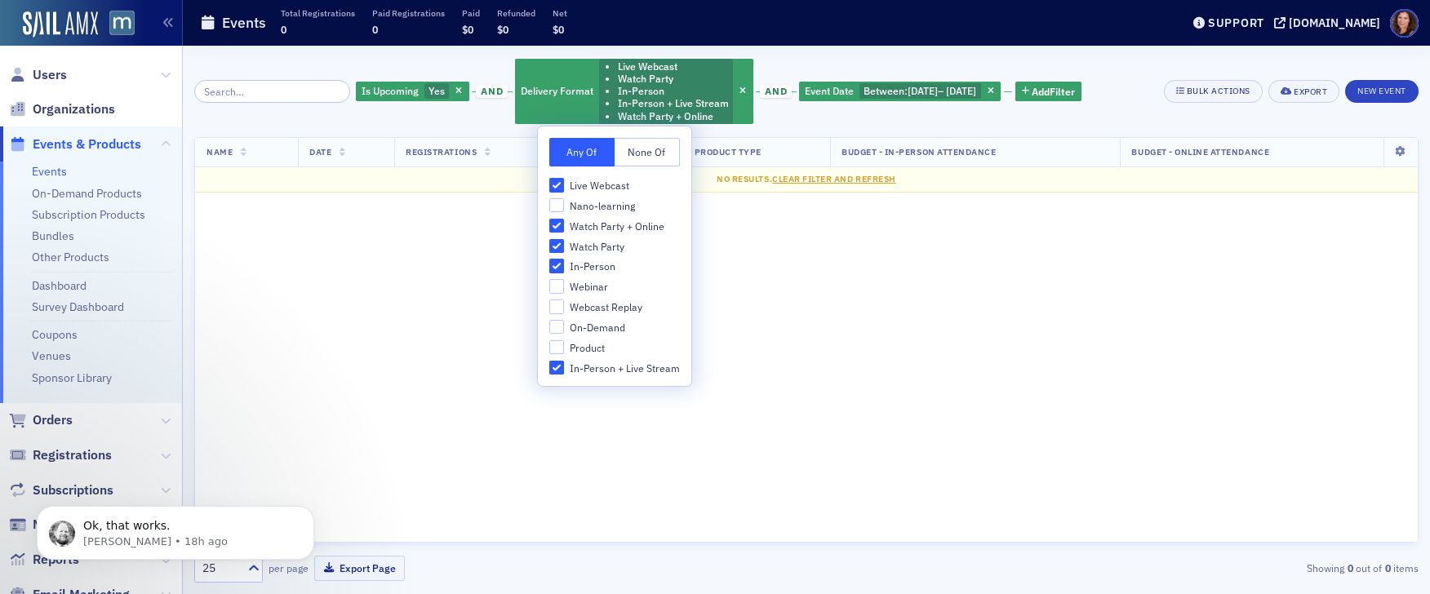
click at [557, 233] on label "Watch Party + Online" at bounding box center [614, 226] width 131 height 15
click at [557, 233] on input "Watch Party + Online" at bounding box center [556, 226] width 15 height 15
checkbox input "false"
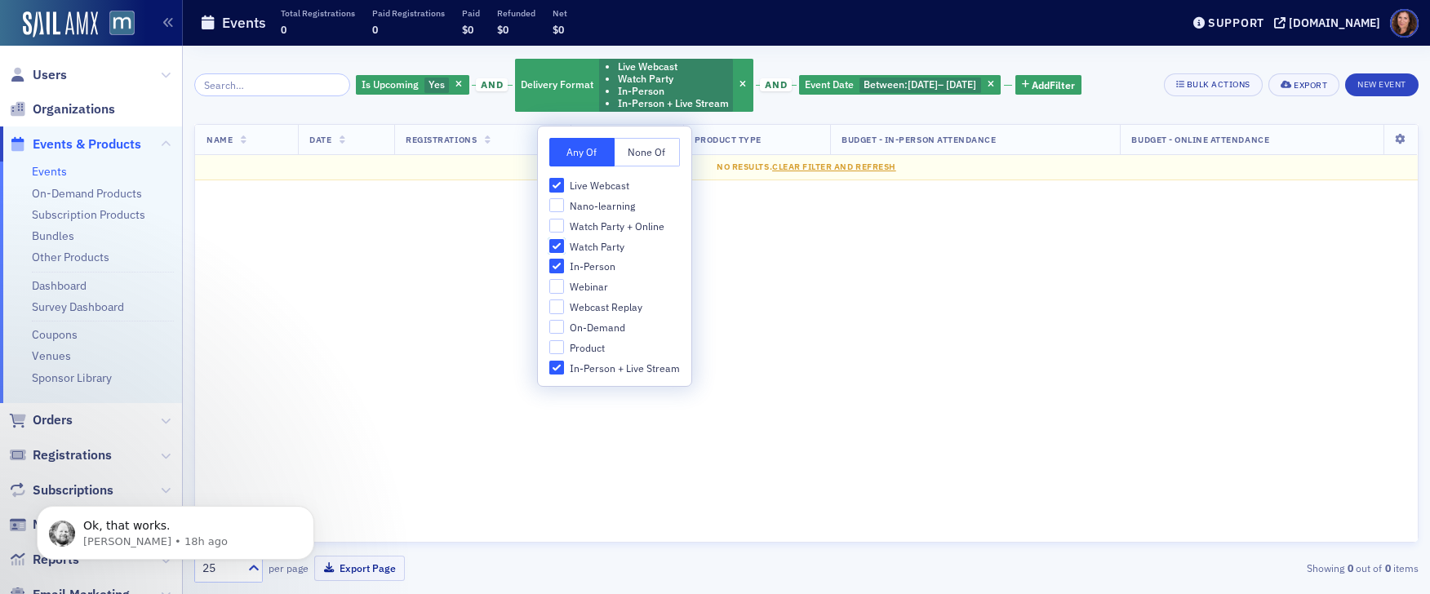
click at [557, 250] on input "Watch Party" at bounding box center [556, 246] width 15 height 15
checkbox input "false"
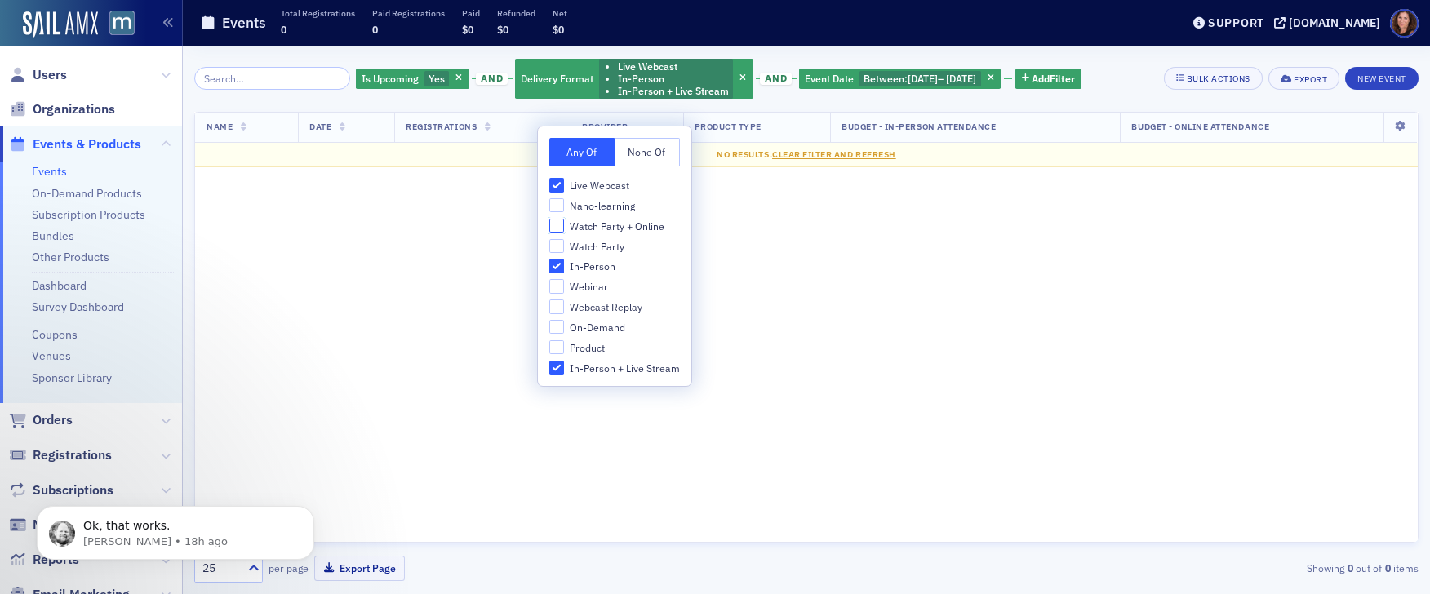
click at [559, 228] on input "Watch Party + Online" at bounding box center [556, 226] width 15 height 15
checkbox input "true"
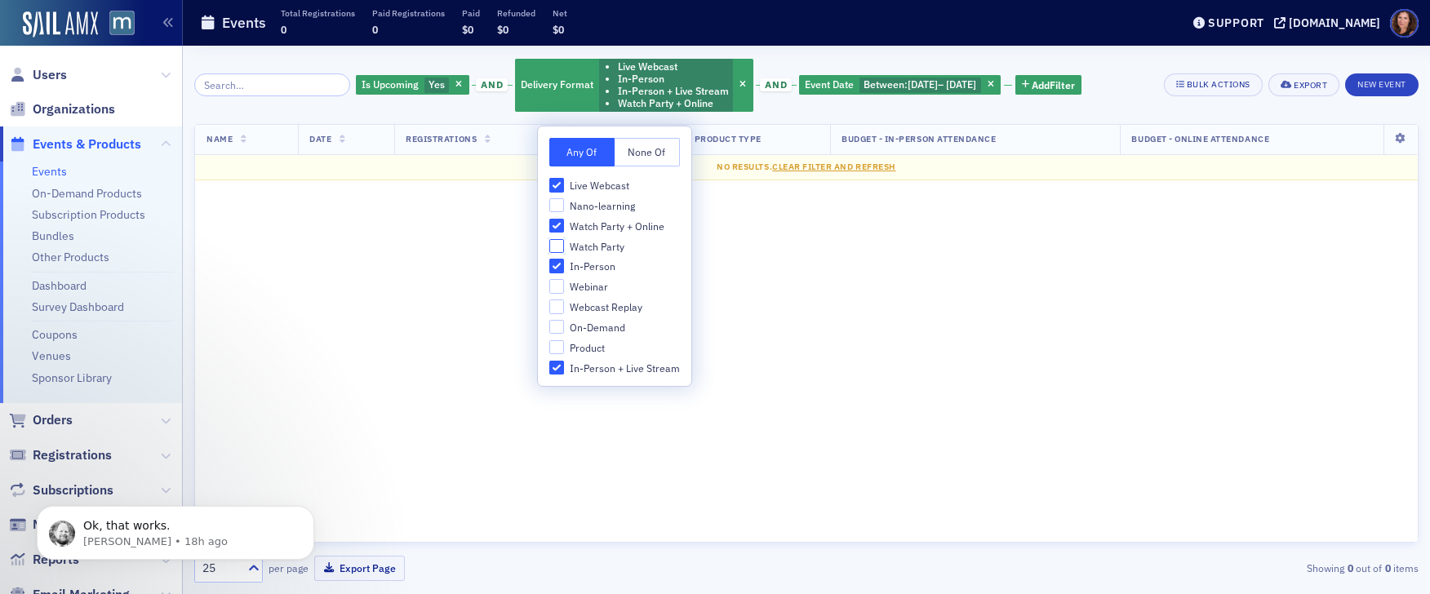
click at [553, 248] on input "Watch Party" at bounding box center [556, 246] width 15 height 15
checkbox input "true"
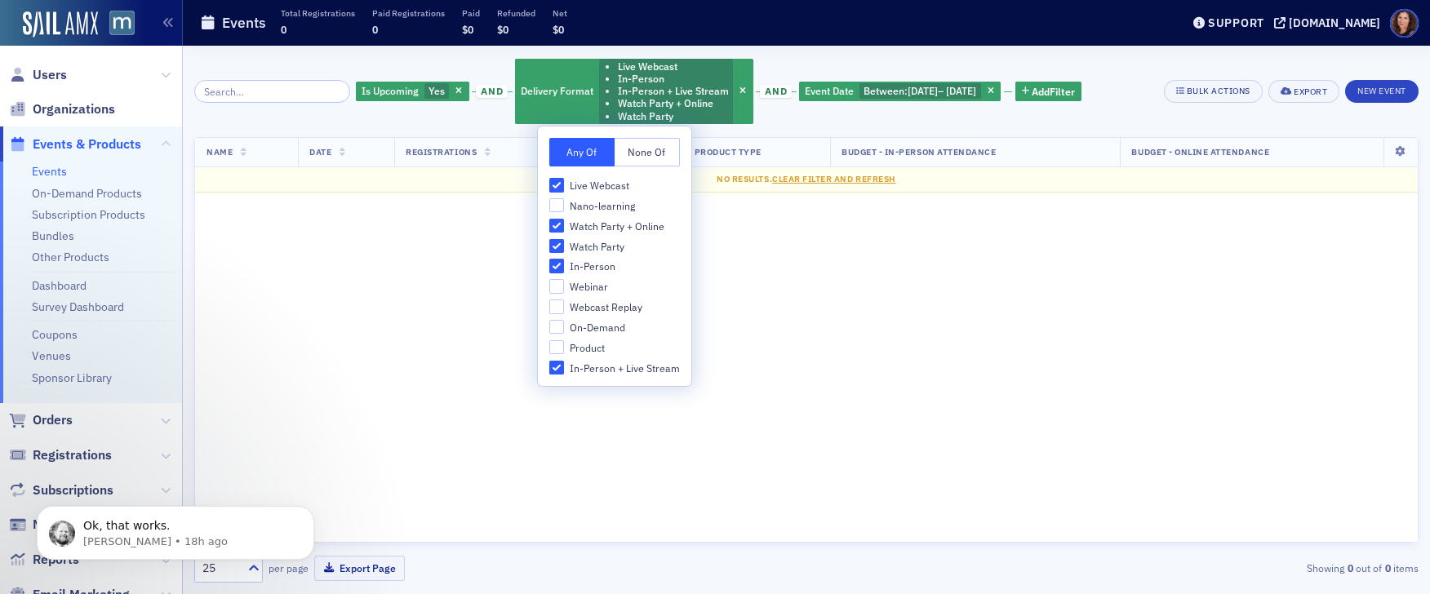
click at [803, 68] on div "Is Upcoming Yes and Delivery Format Live Webcast In-Person In-Person + Live Str…" at bounding box center [719, 91] width 726 height 69
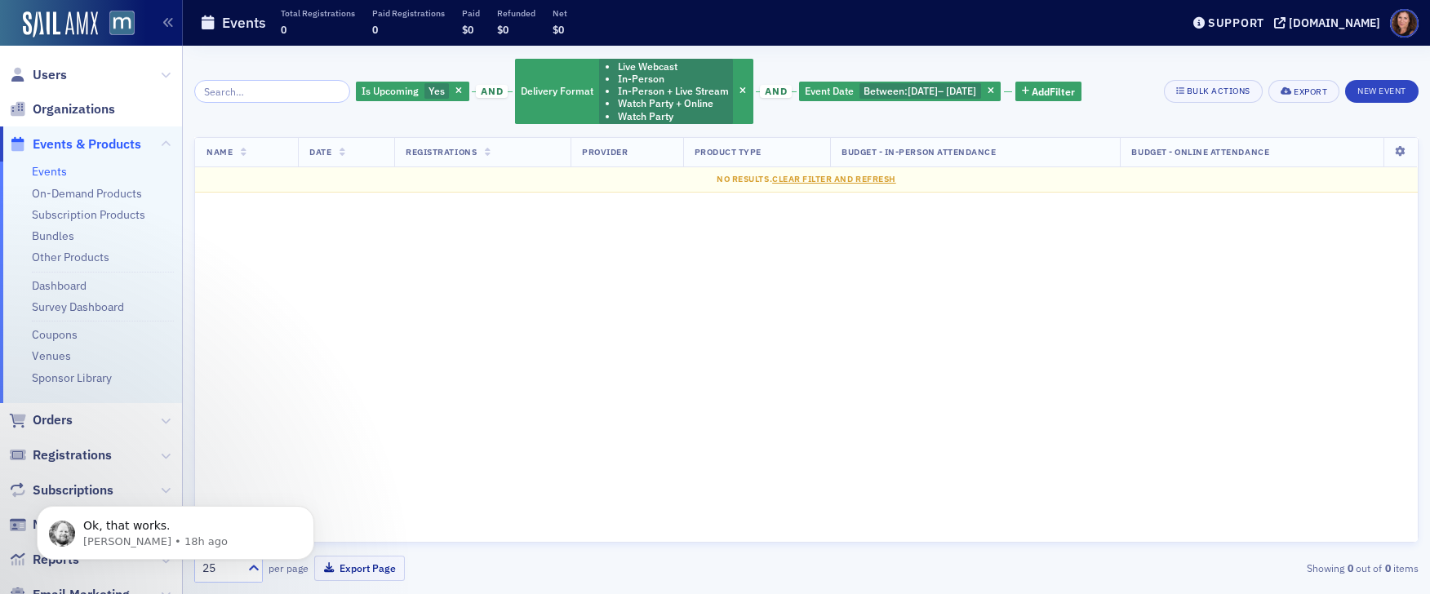
click at [803, 68] on div "Is Upcoming Yes and Delivery Format Live Webcast In-Person In-Person + Live Str…" at bounding box center [719, 91] width 726 height 69
click at [78, 162] on ul "Events On-Demand Products Subscription Products Bundles Other Products Dashboar…" at bounding box center [91, 283] width 182 height 242
click at [59, 170] on link "Events" at bounding box center [49, 171] width 35 height 15
click at [455, 92] on icon "button" at bounding box center [458, 91] width 7 height 9
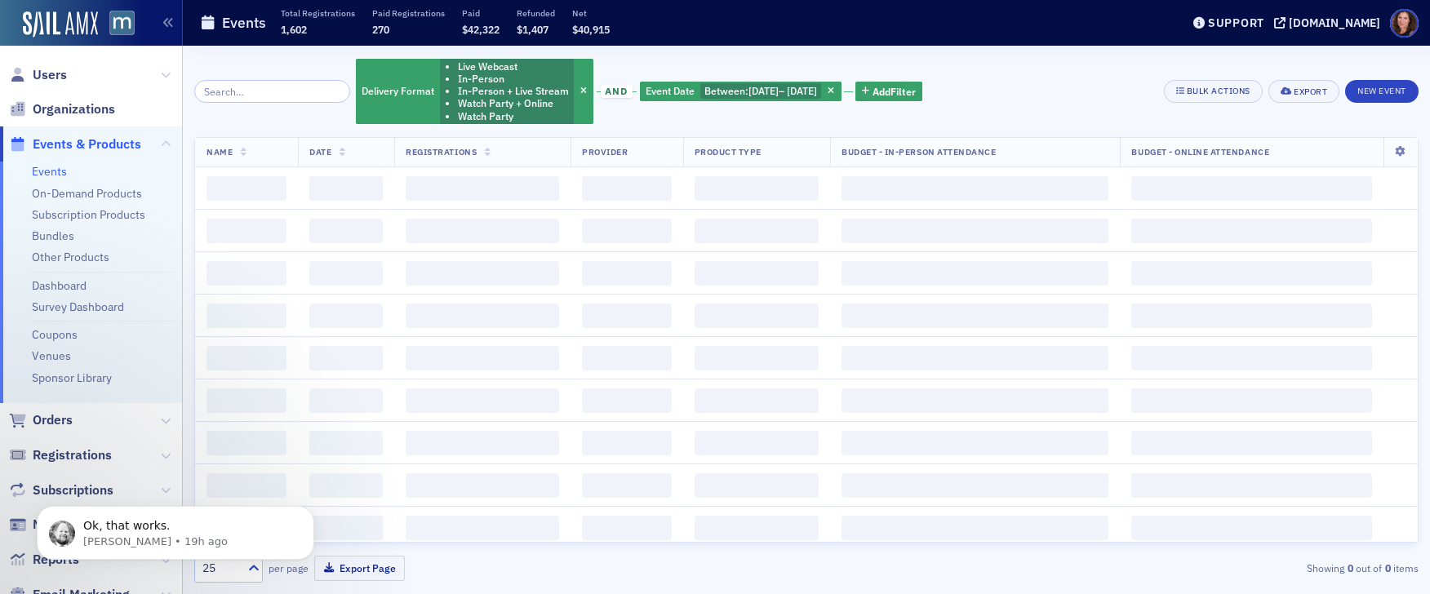
click at [580, 87] on icon "button" at bounding box center [583, 91] width 7 height 9
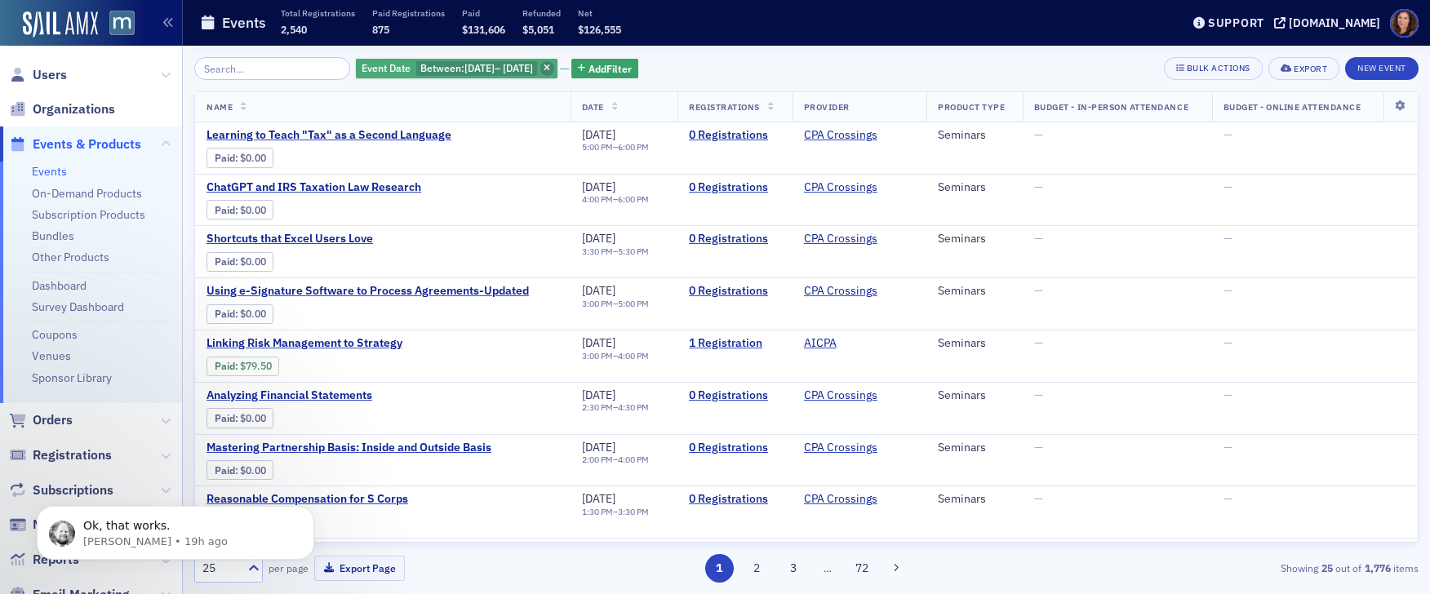
click at [550, 69] on icon "button" at bounding box center [547, 68] width 7 height 9
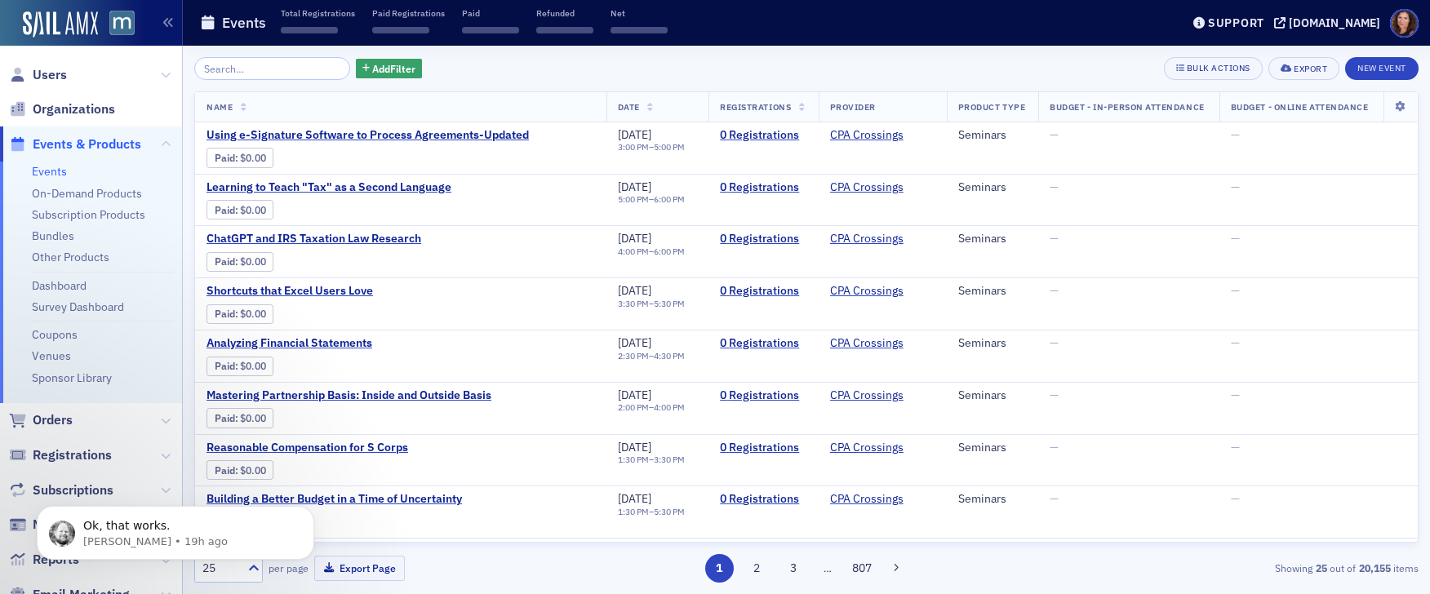
drag, startPoint x: 47, startPoint y: 74, endPoint x: 204, endPoint y: 58, distance: 157.6
click at [47, 74] on span "Users" at bounding box center [50, 75] width 34 height 18
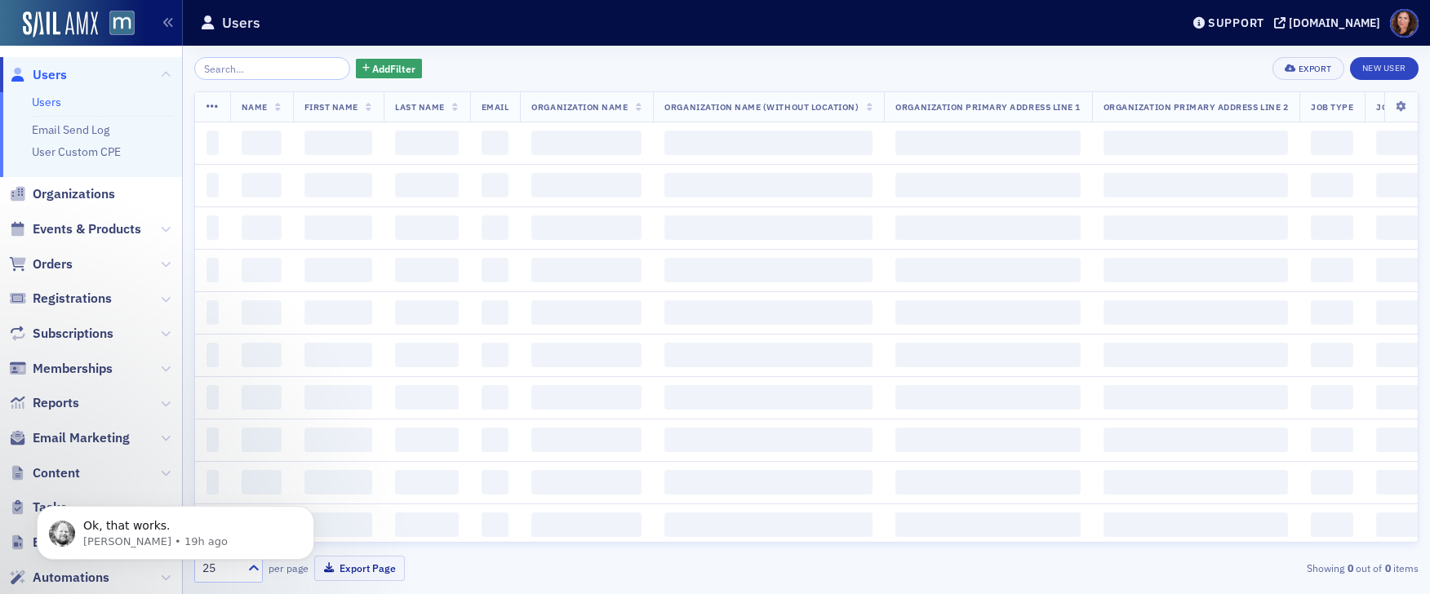
click at [253, 65] on input "search" at bounding box center [272, 68] width 156 height 23
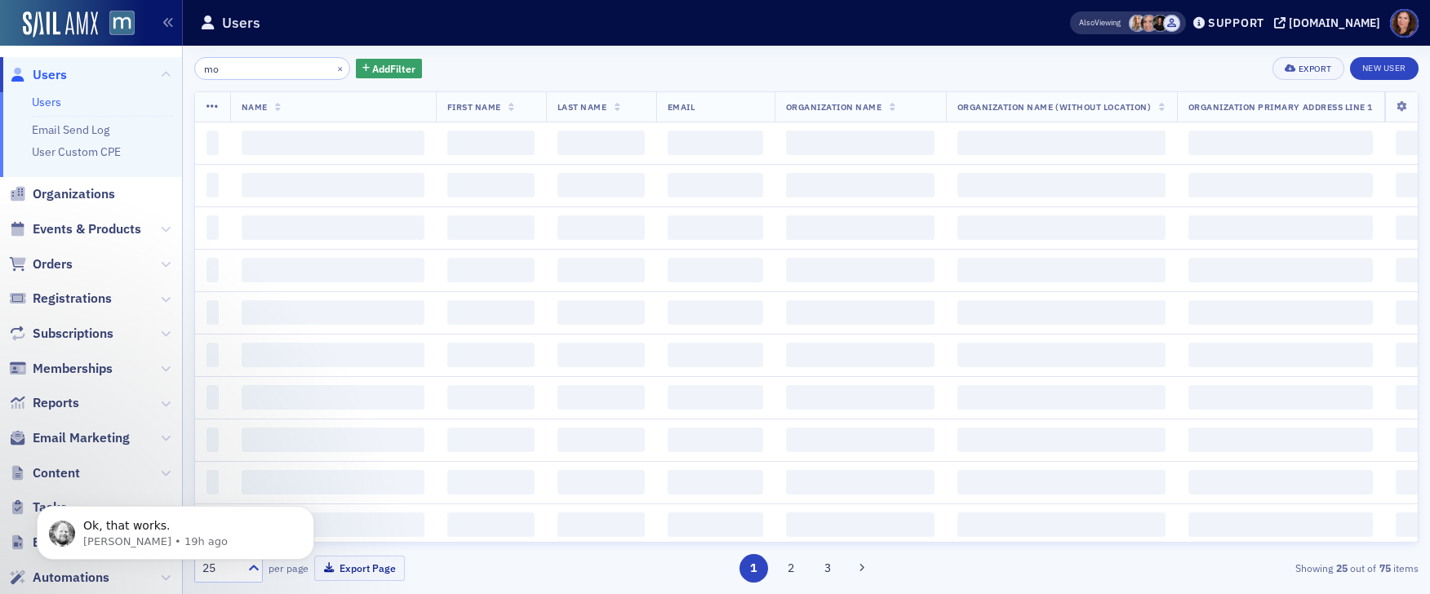
type input "m"
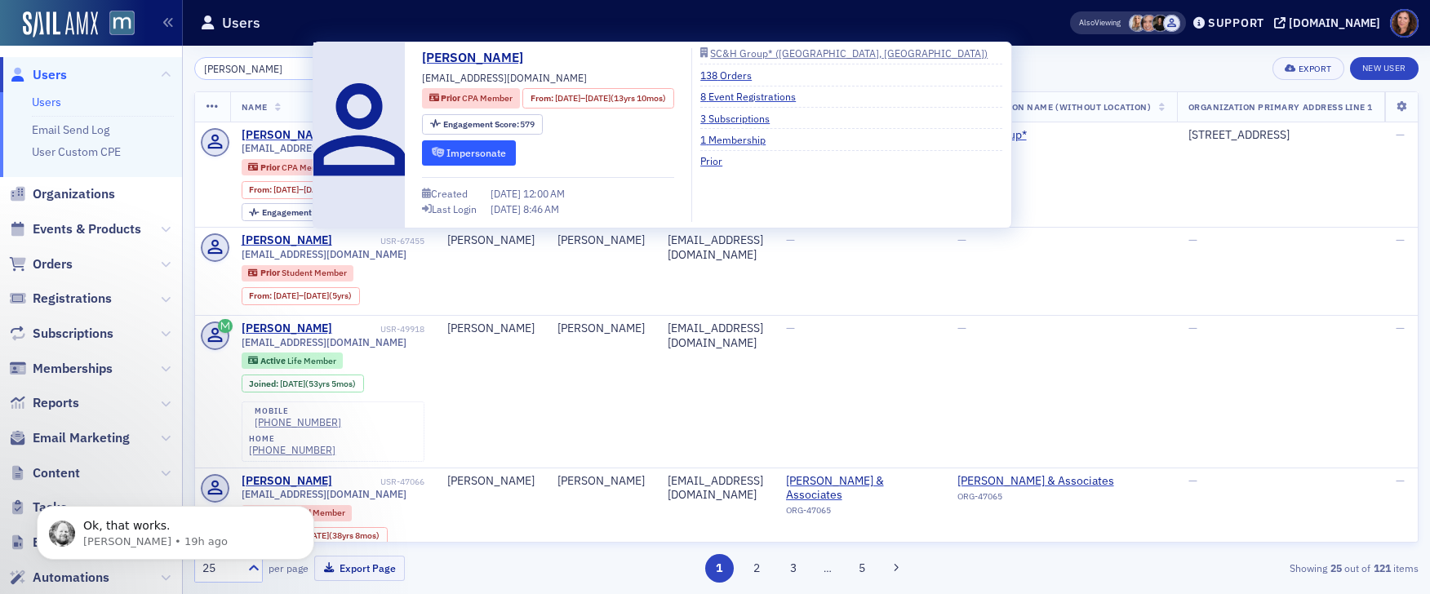
type input "[PERSON_NAME]"
click at [499, 158] on button "Impersonate" at bounding box center [469, 152] width 94 height 25
